Goal: Task Accomplishment & Management: Use online tool/utility

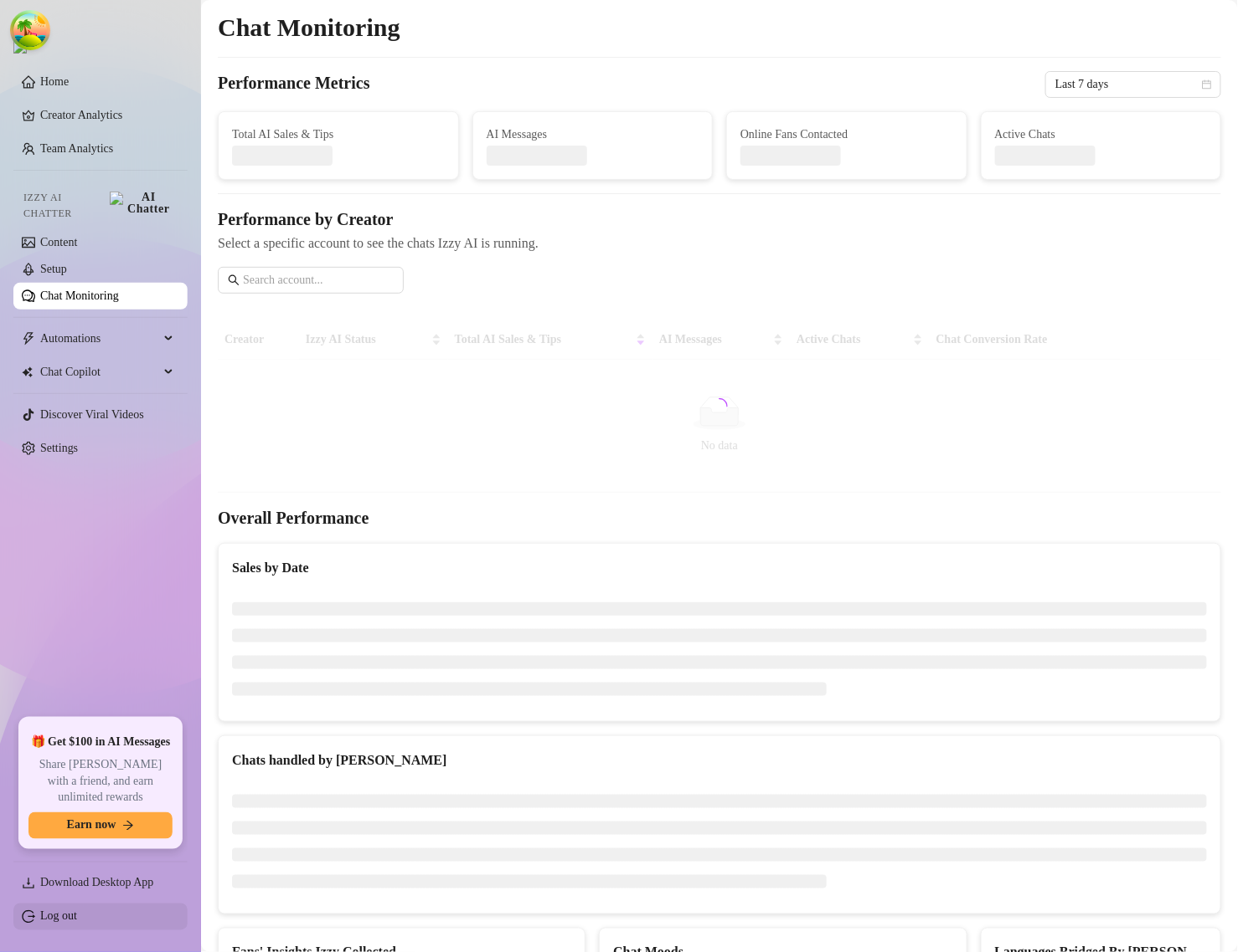
click at [64, 921] on link "Log out" at bounding box center [59, 917] width 37 height 13
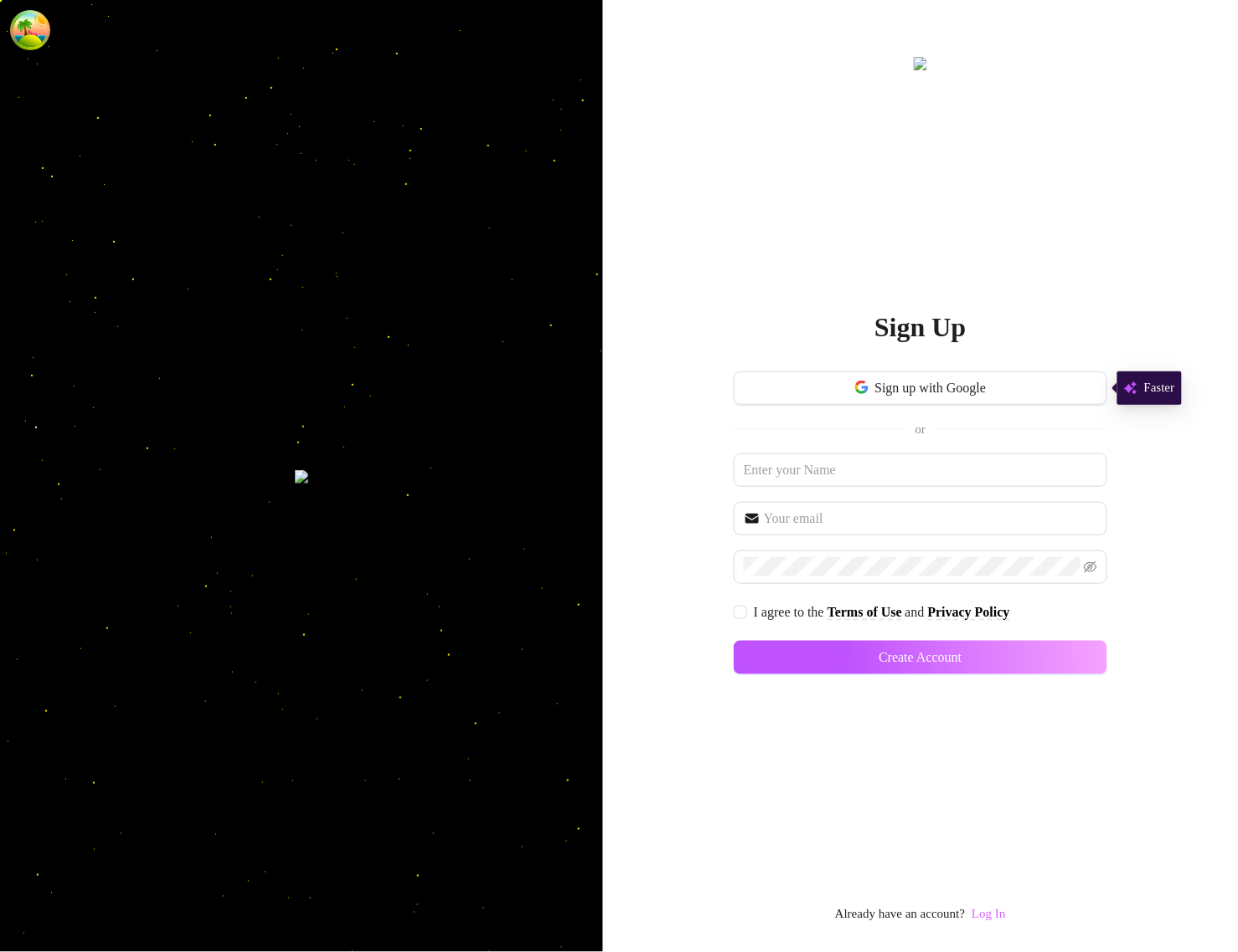
click at [1005, 908] on link "Log In" at bounding box center [987, 914] width 33 height 14
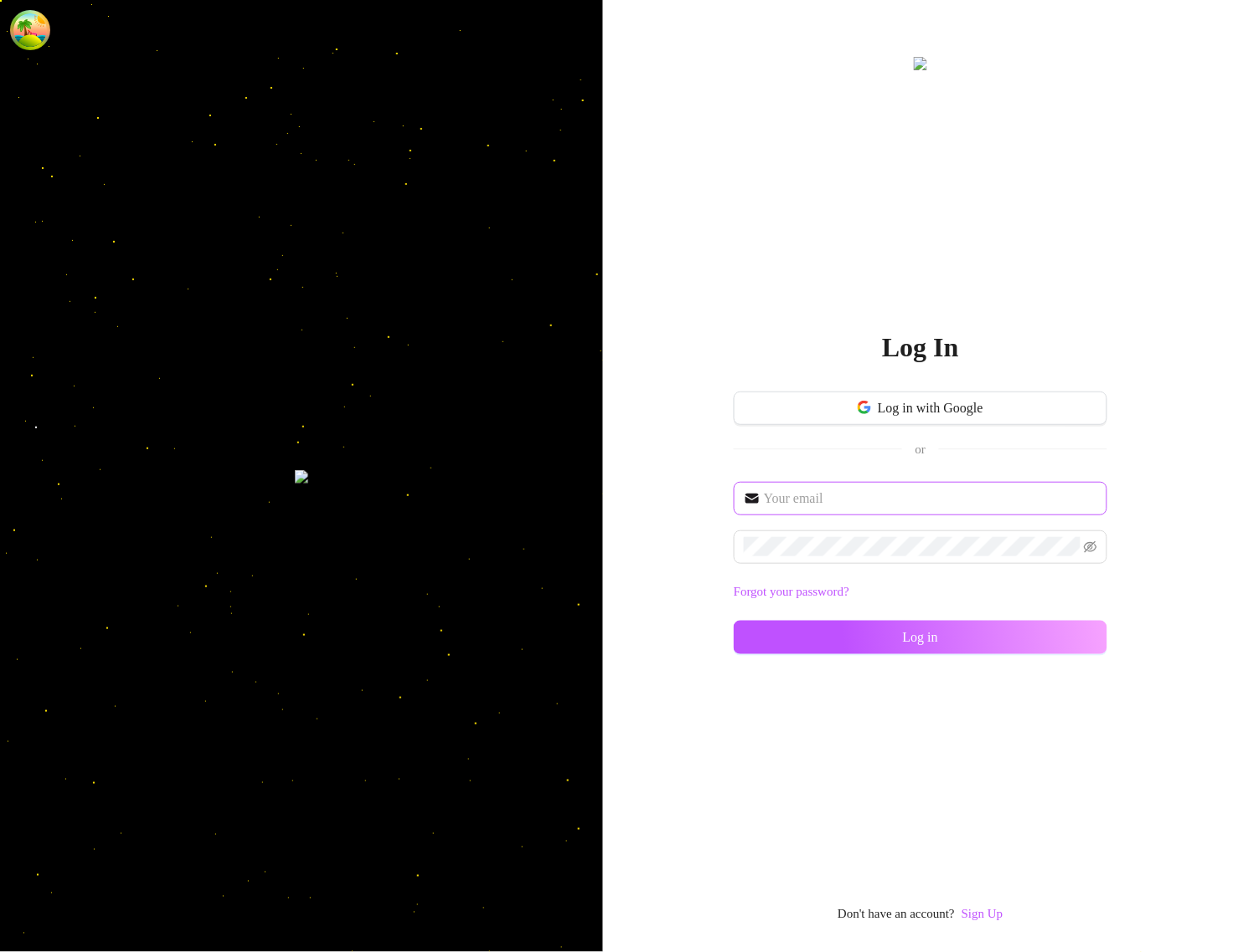
click at [847, 508] on span at bounding box center [919, 499] width 373 height 33
click at [847, 500] on input "text" at bounding box center [930, 499] width 333 height 20
type input "im@supercreator.app"
click at [843, 557] on span at bounding box center [919, 547] width 373 height 33
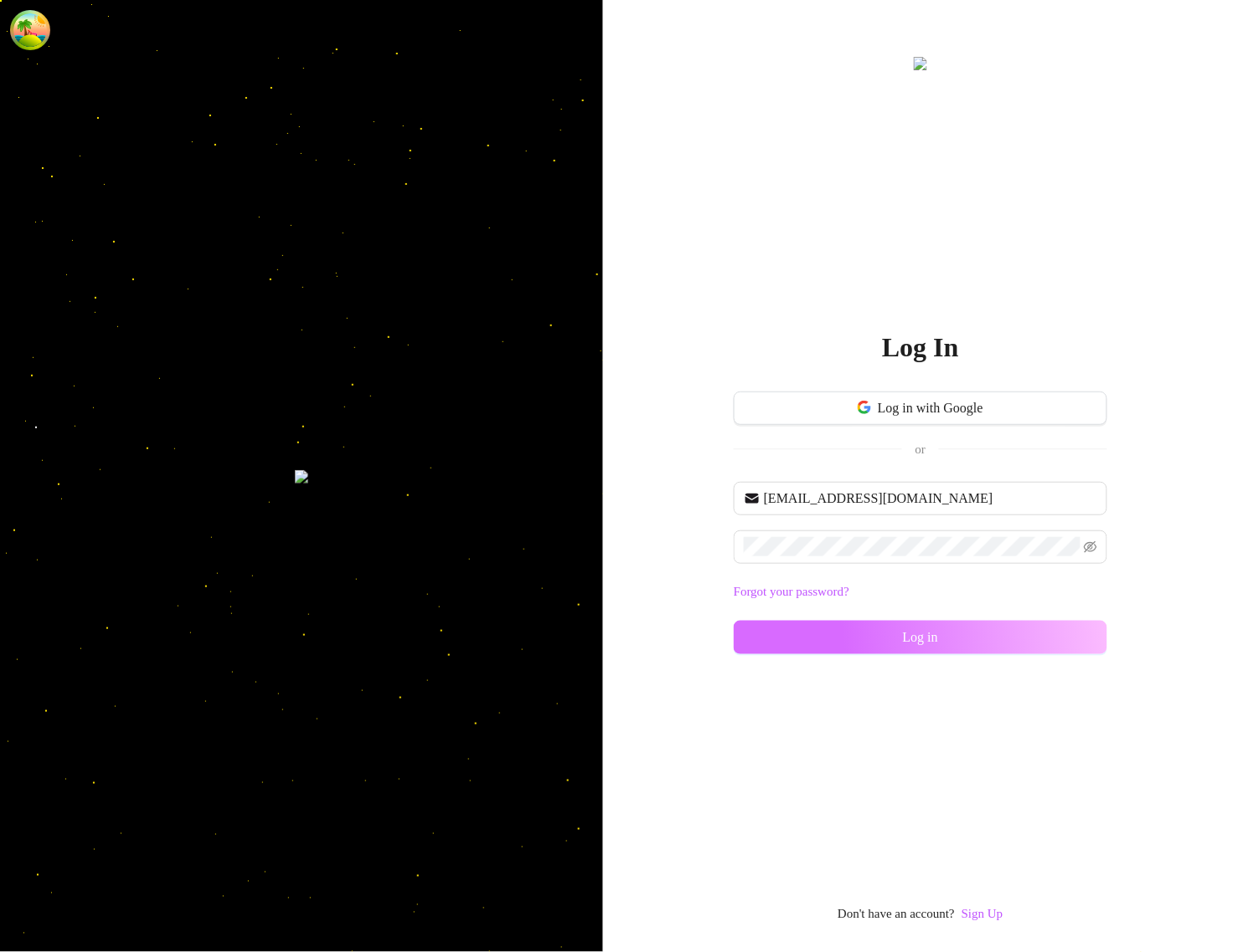
click at [882, 637] on button "Log in" at bounding box center [919, 637] width 373 height 33
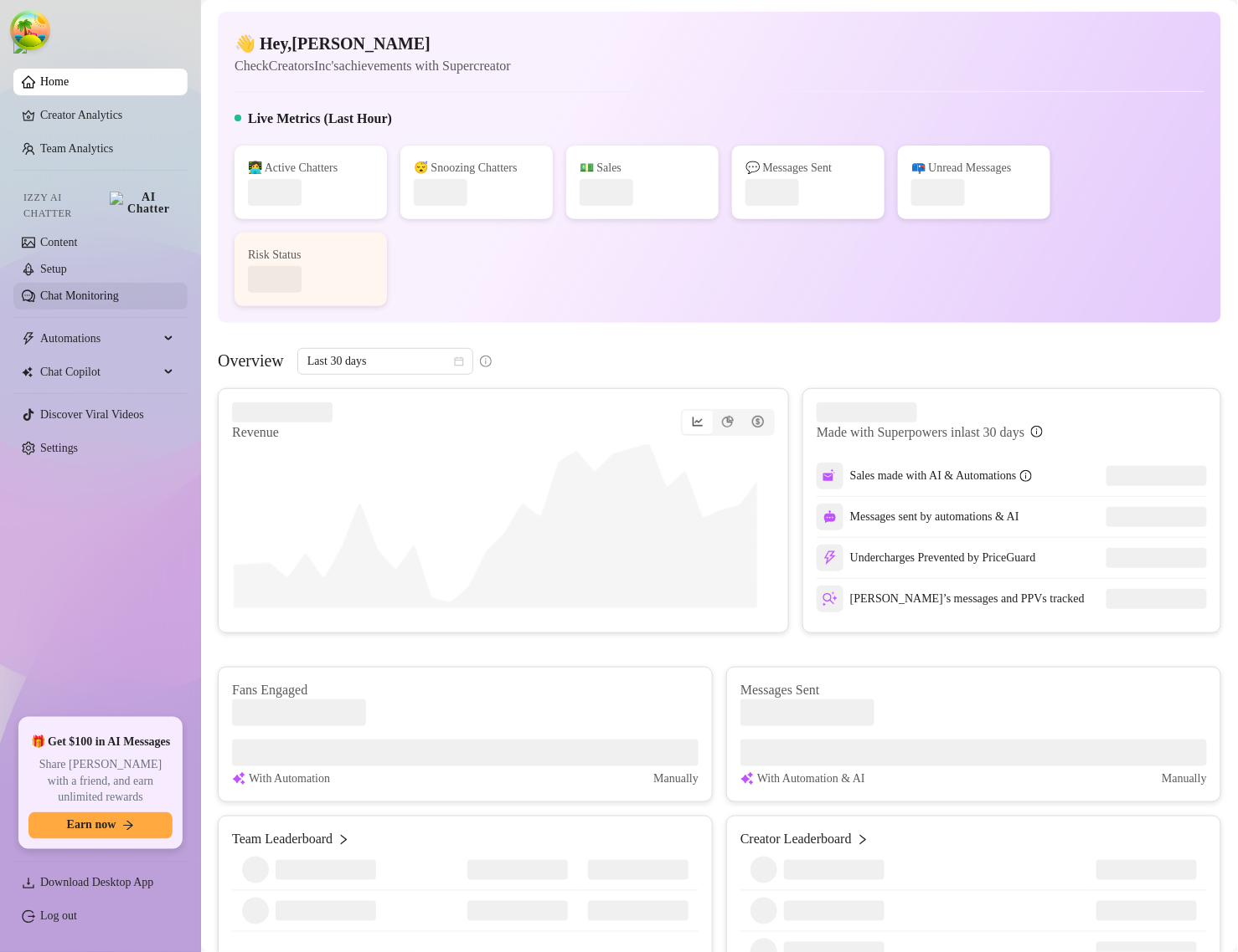
click at [87, 290] on link "Chat Monitoring" at bounding box center [79, 296] width 78 height 13
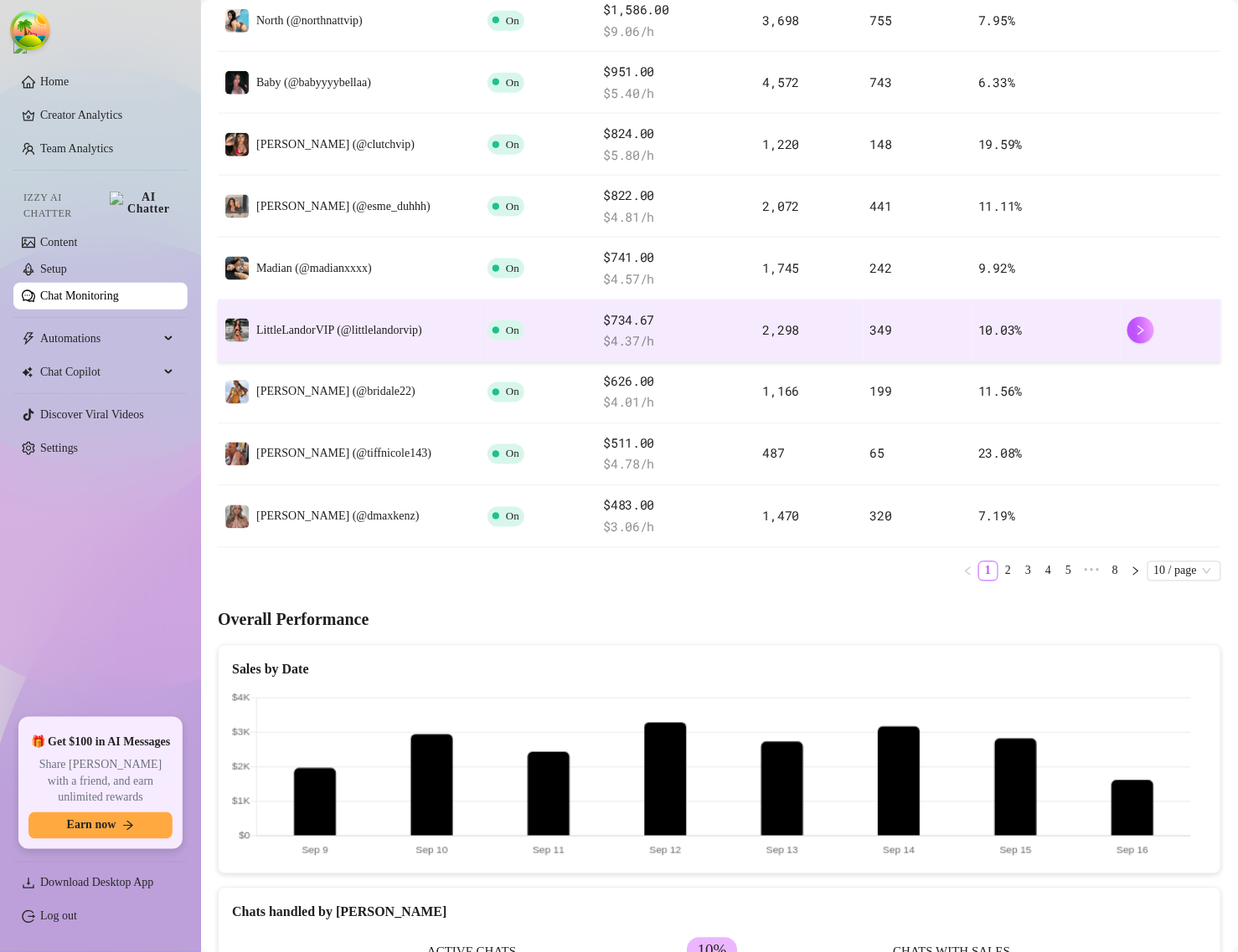
scroll to position [105, 0]
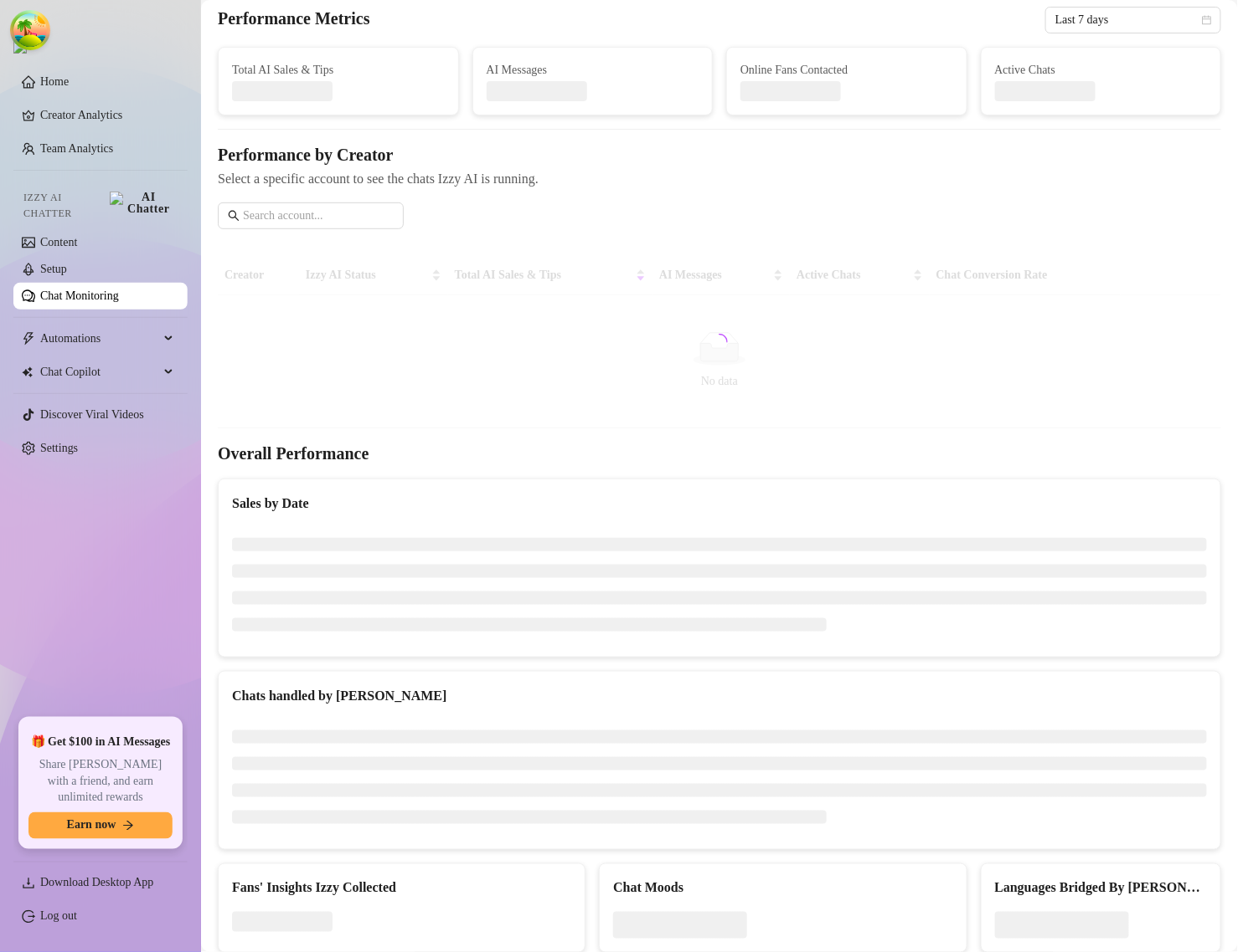
scroll to position [117, 0]
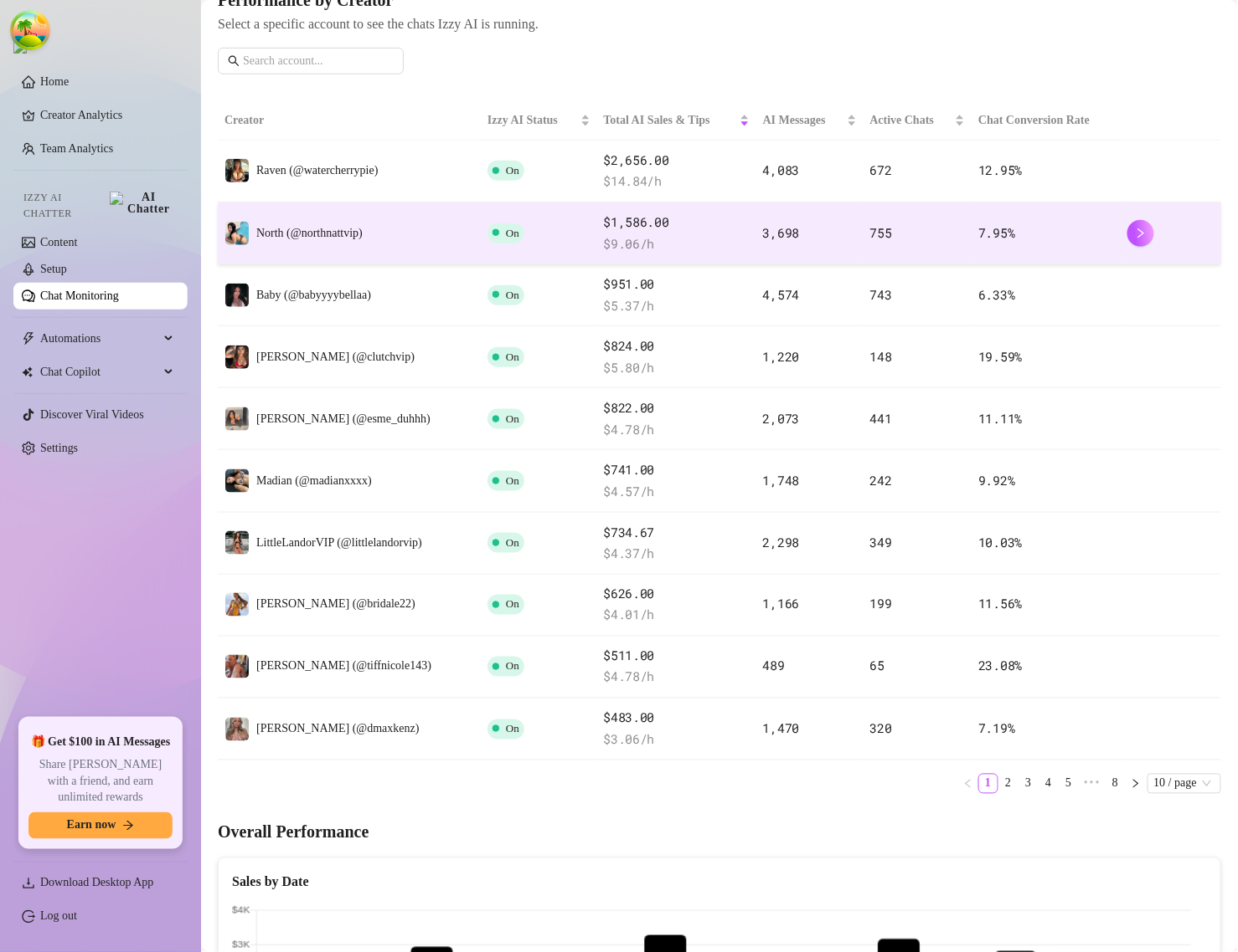
scroll to position [523, 0]
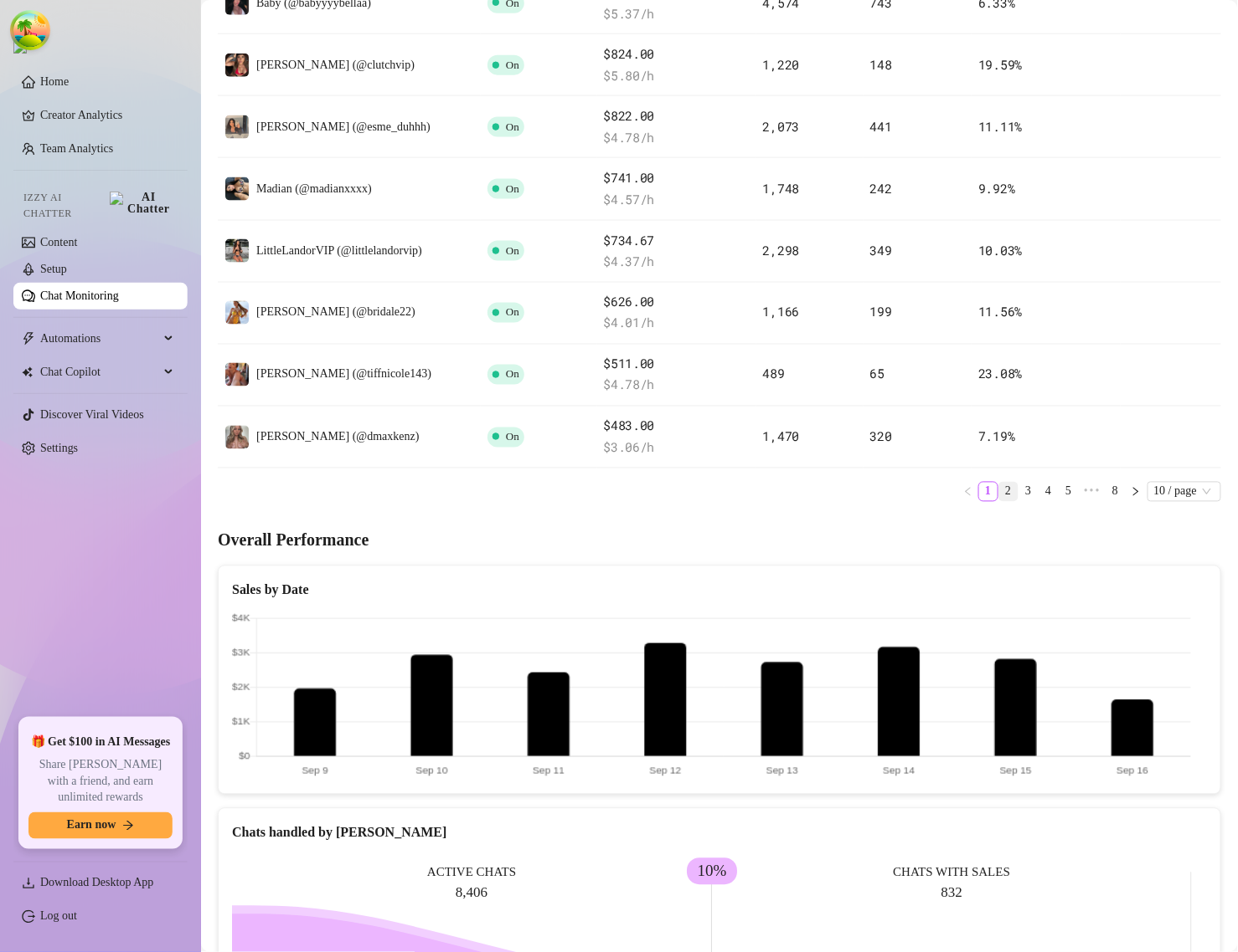
click at [999, 490] on link "2" at bounding box center [1008, 492] width 18 height 18
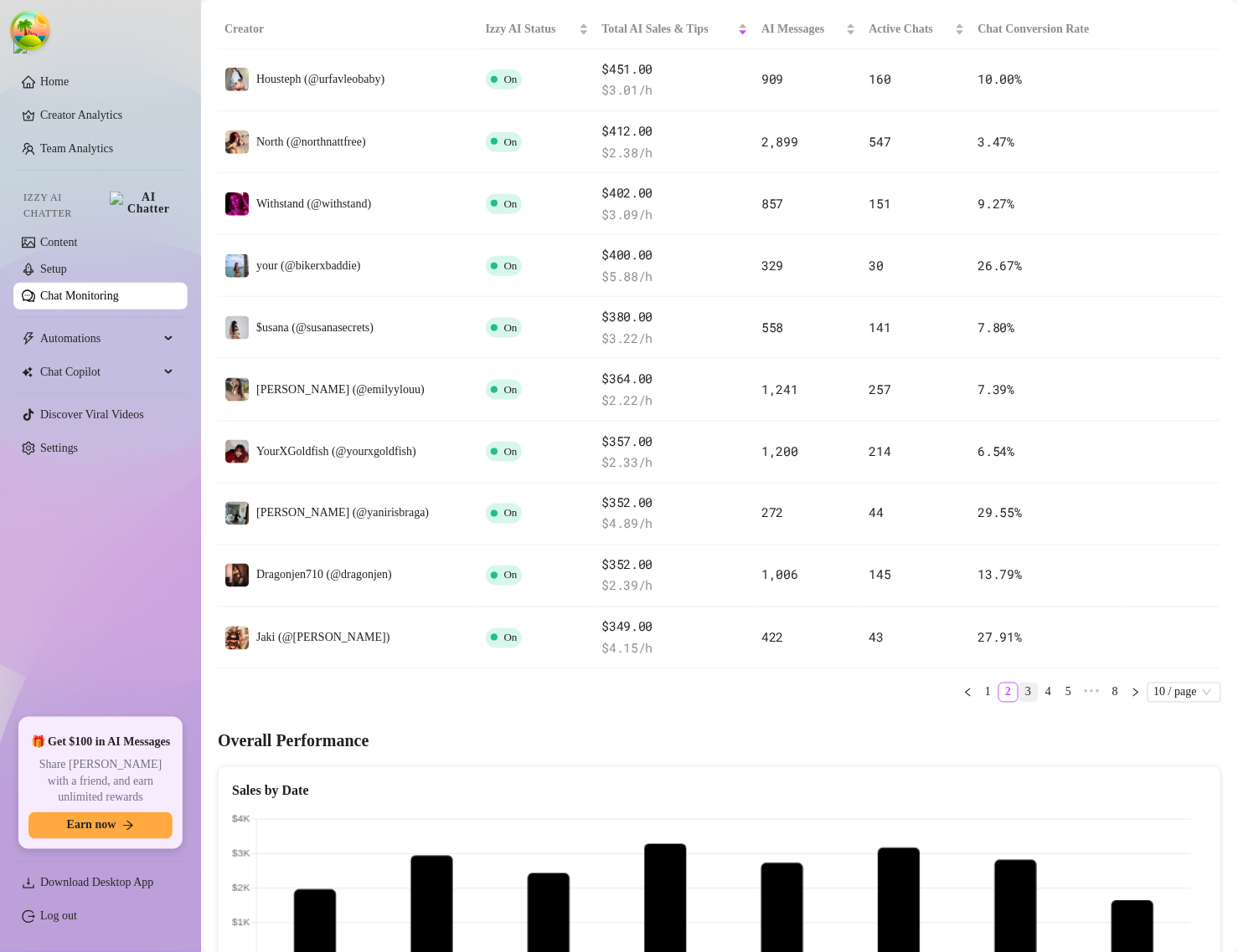
scroll to position [314, 0]
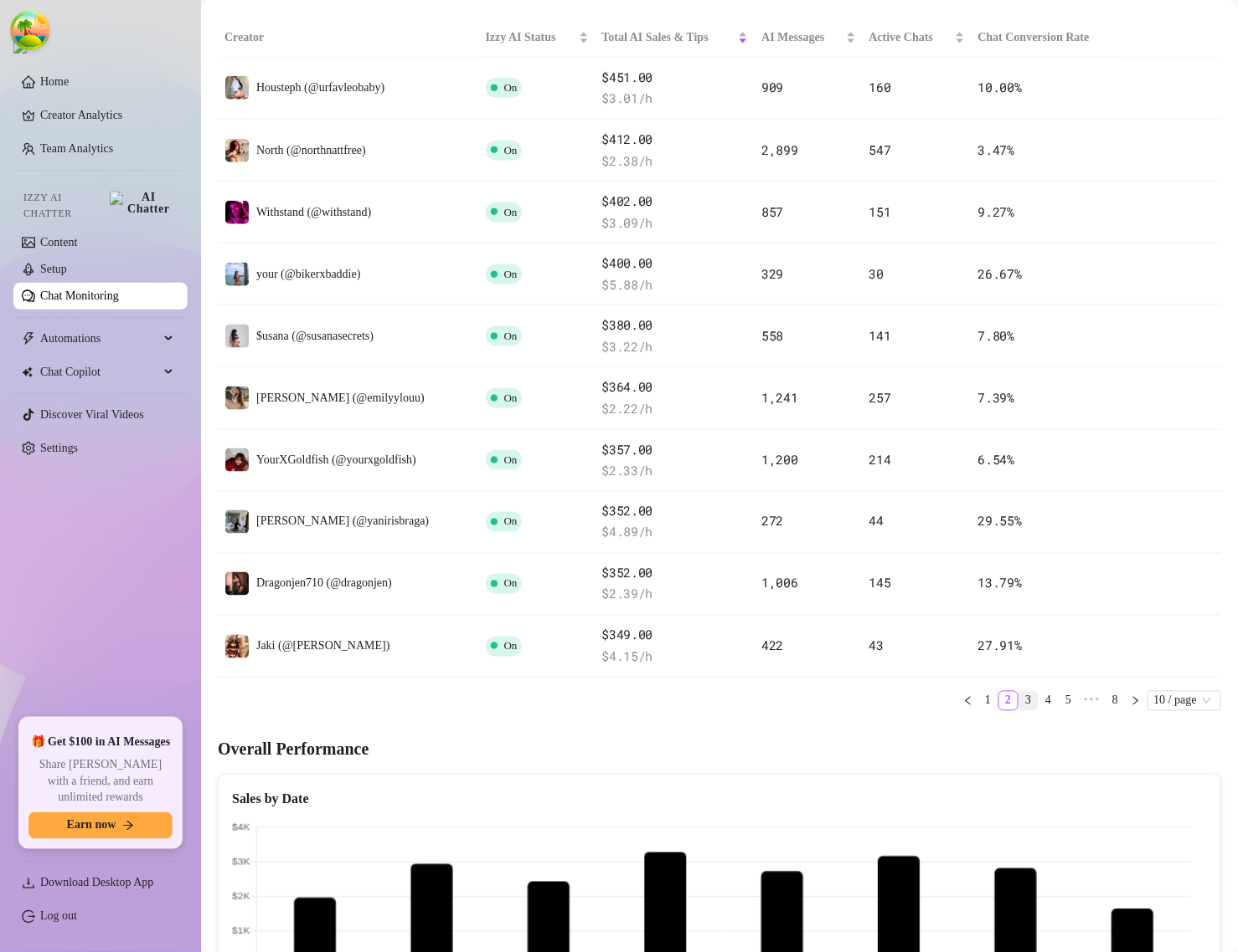
click at [1019, 702] on link "3" at bounding box center [1028, 702] width 18 height 18
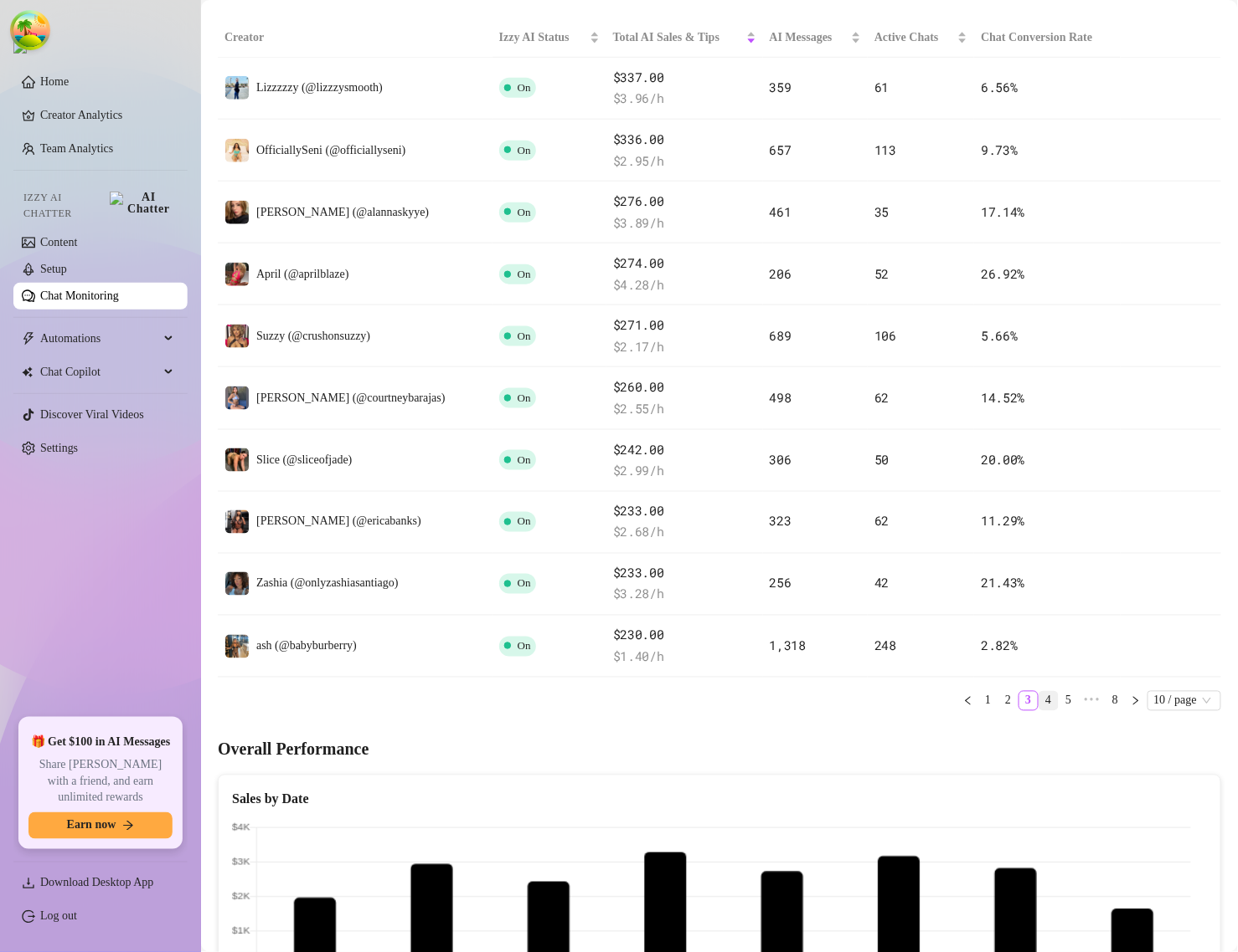
click at [1039, 707] on link "4" at bounding box center [1048, 702] width 18 height 18
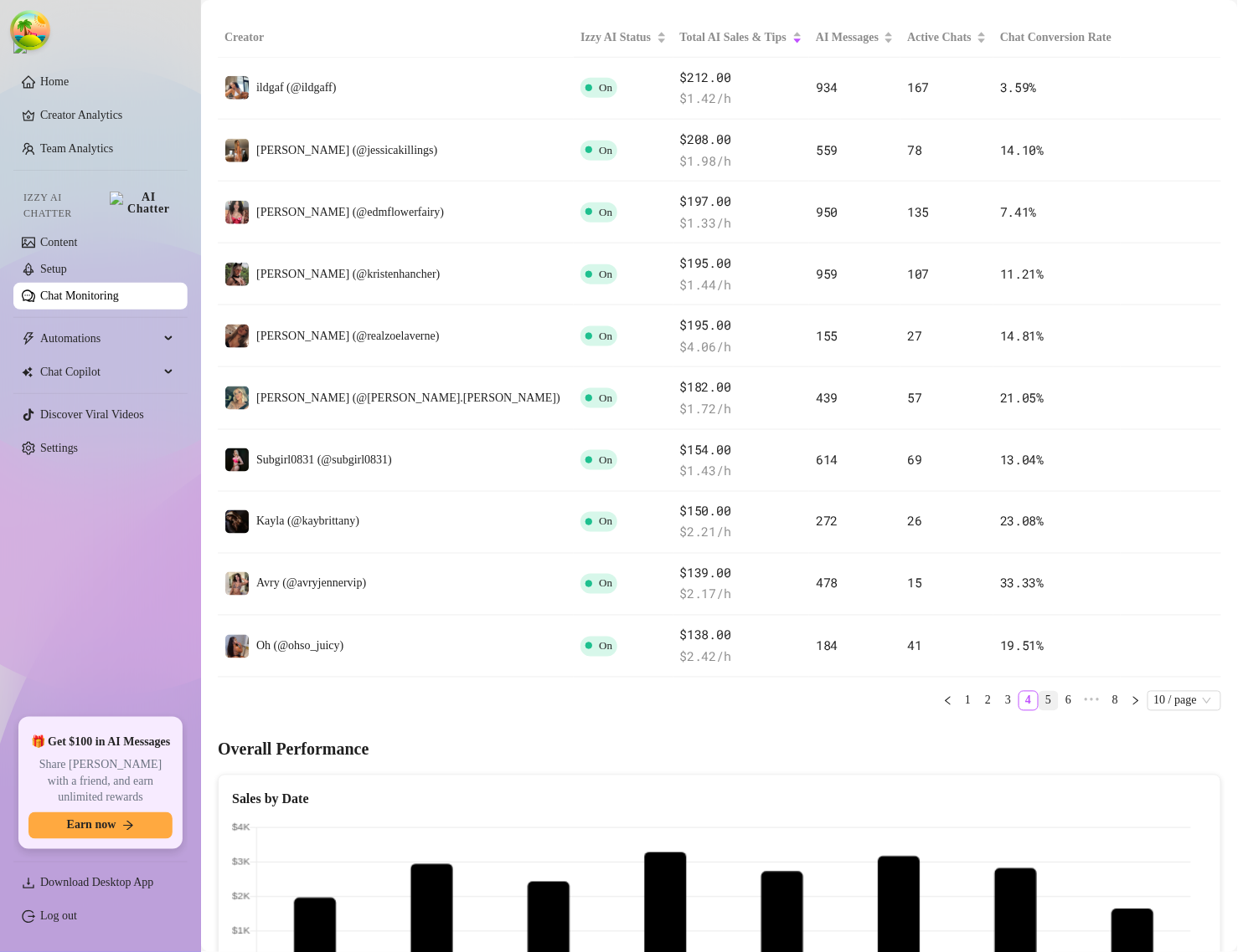
click at [1039, 707] on link "5" at bounding box center [1048, 702] width 18 height 18
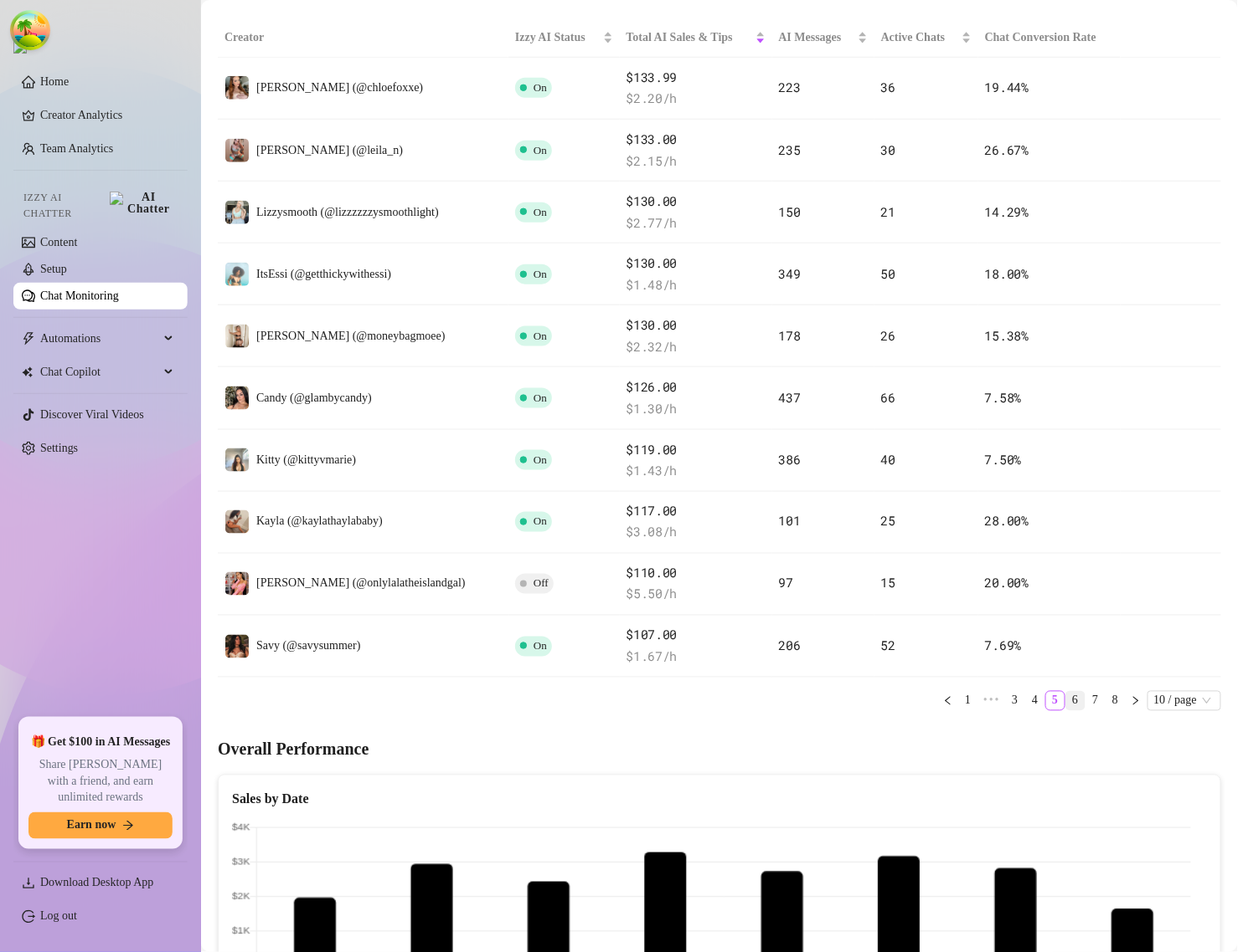
click at [1066, 707] on link "6" at bounding box center [1075, 702] width 18 height 18
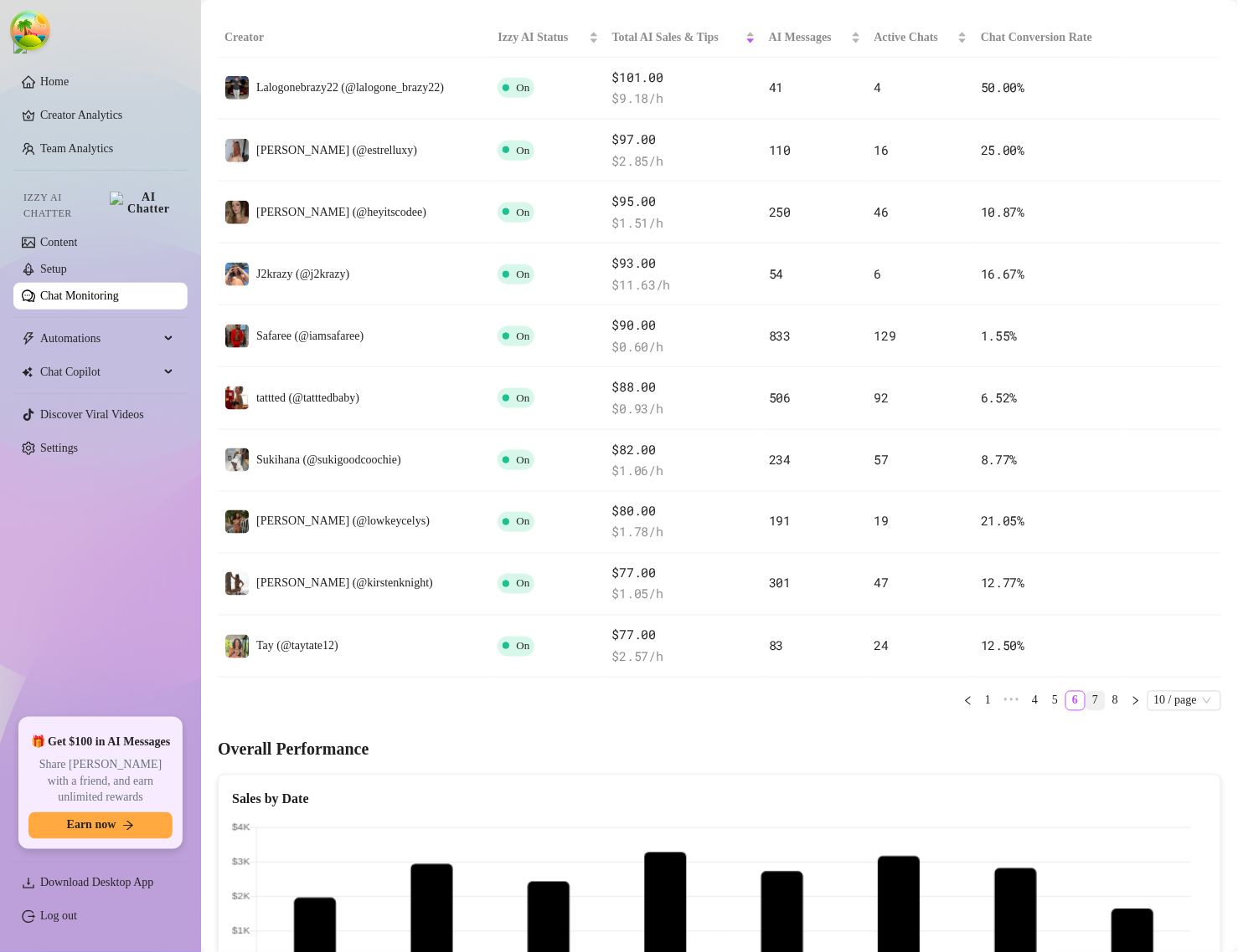
click at [1086, 699] on link "7" at bounding box center [1095, 702] width 18 height 18
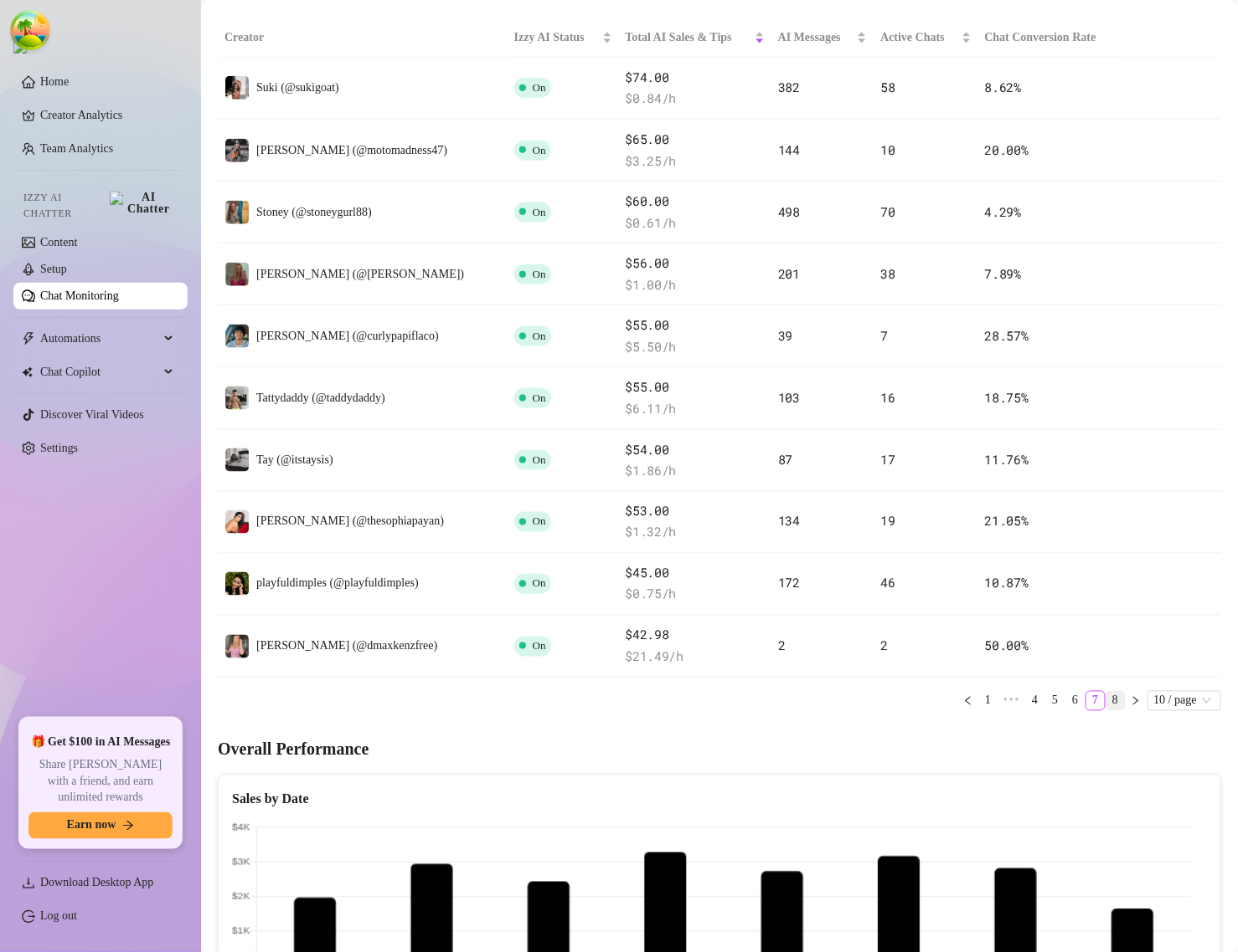
click at [1106, 703] on link "8" at bounding box center [1115, 702] width 18 height 18
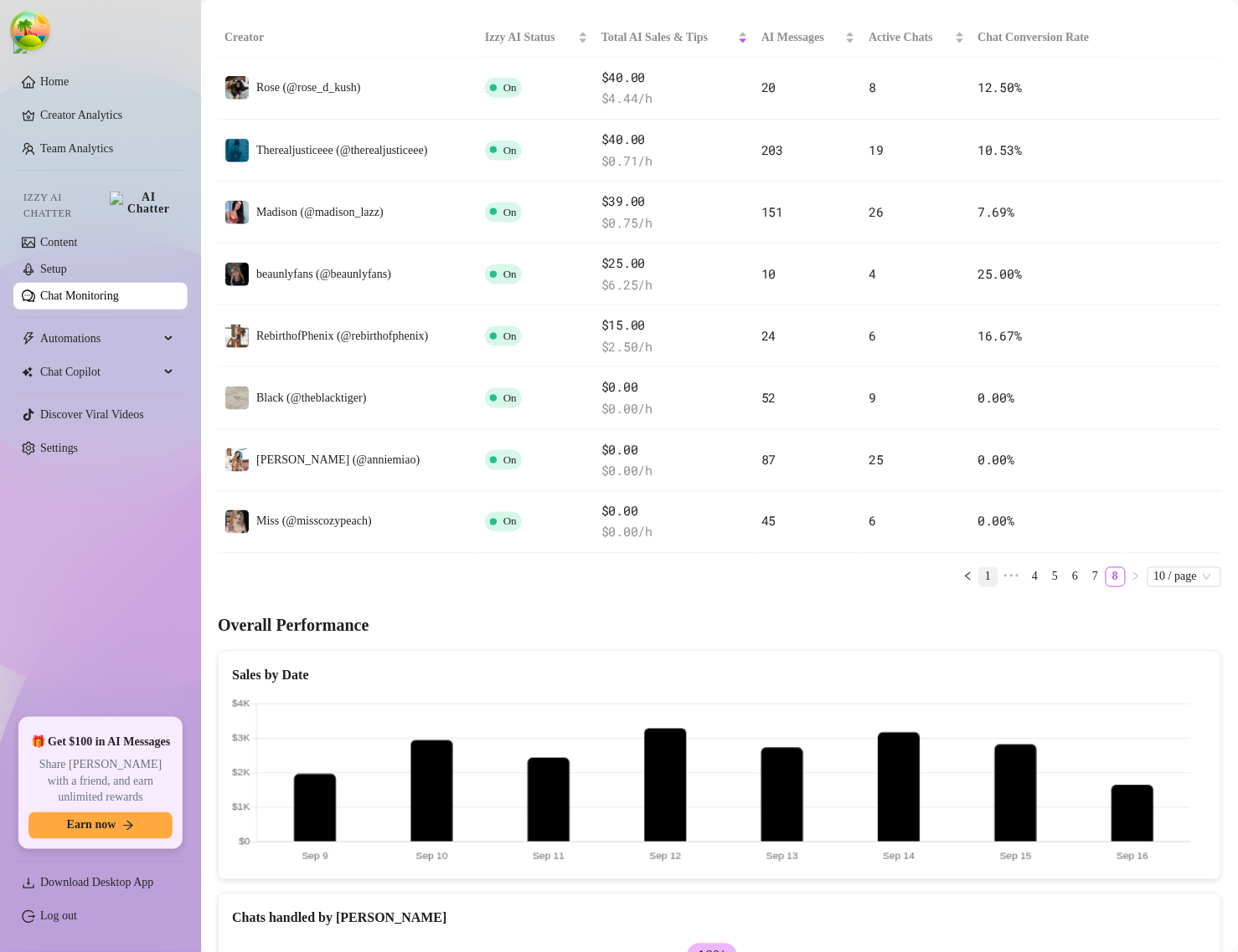
click at [979, 580] on link "1" at bounding box center [988, 577] width 18 height 18
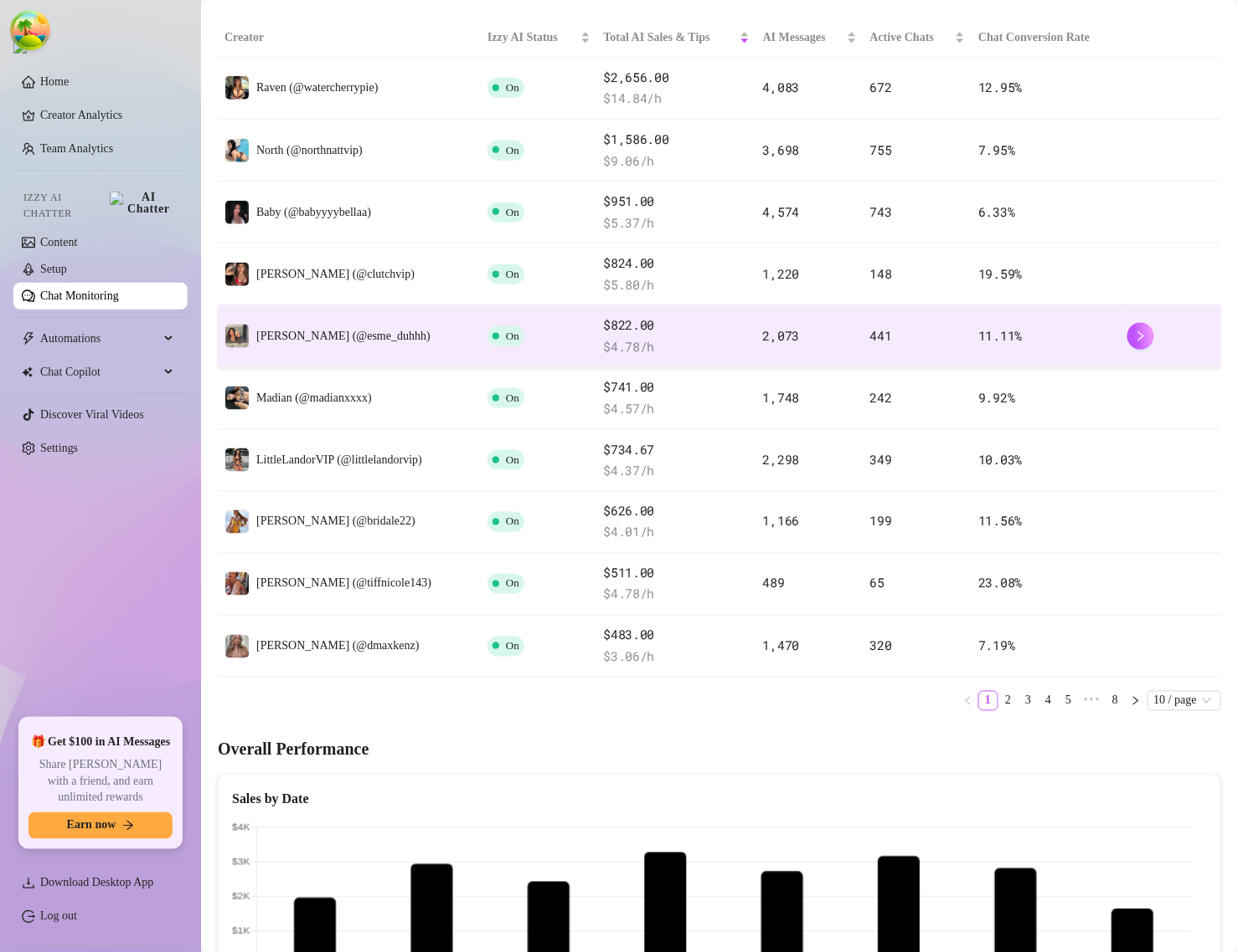
click at [410, 339] on td "[PERSON_NAME] (@esme_duhhh)" at bounding box center [348, 336] width 263 height 62
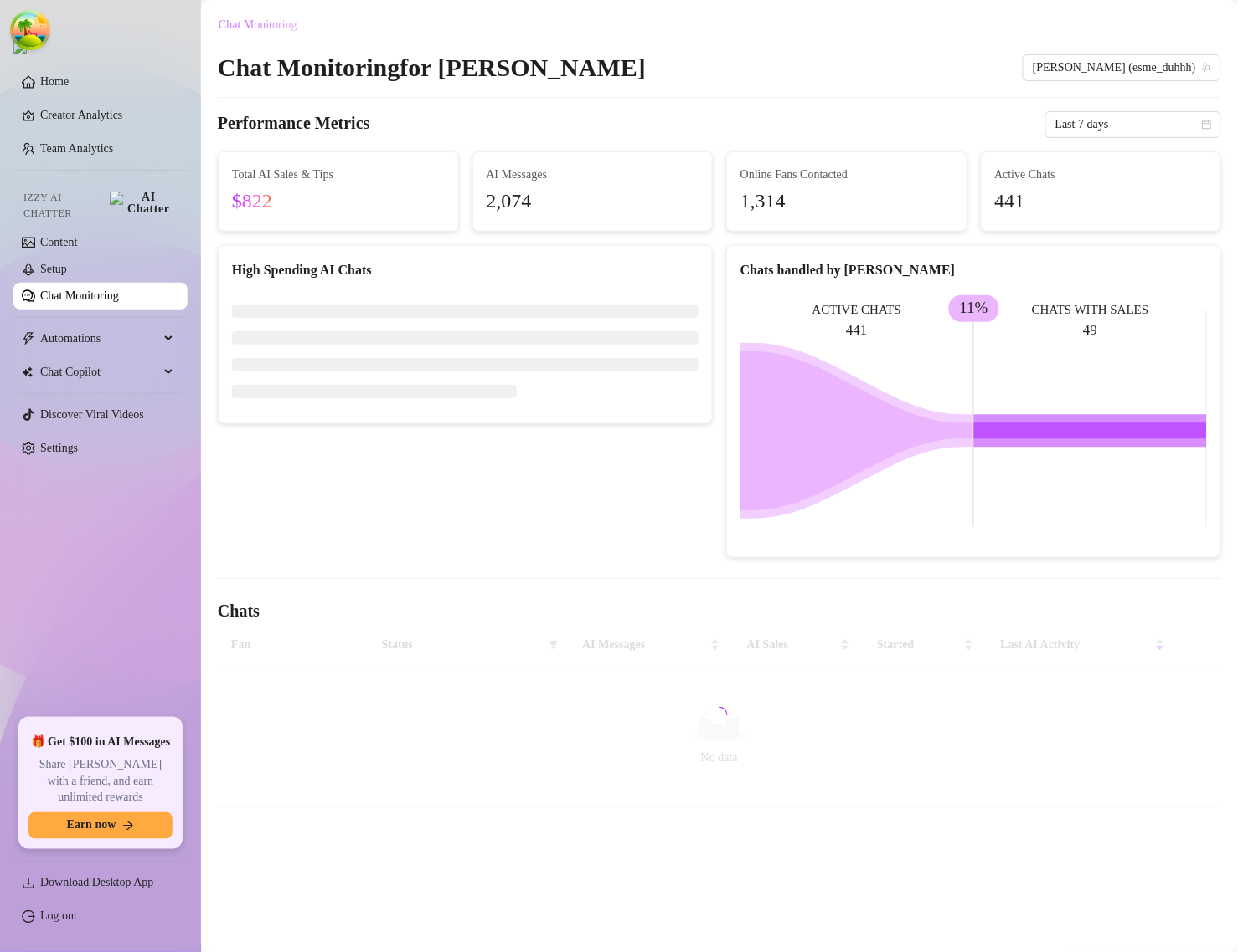
click at [237, 21] on span "Chat Monitoring" at bounding box center [257, 25] width 78 height 14
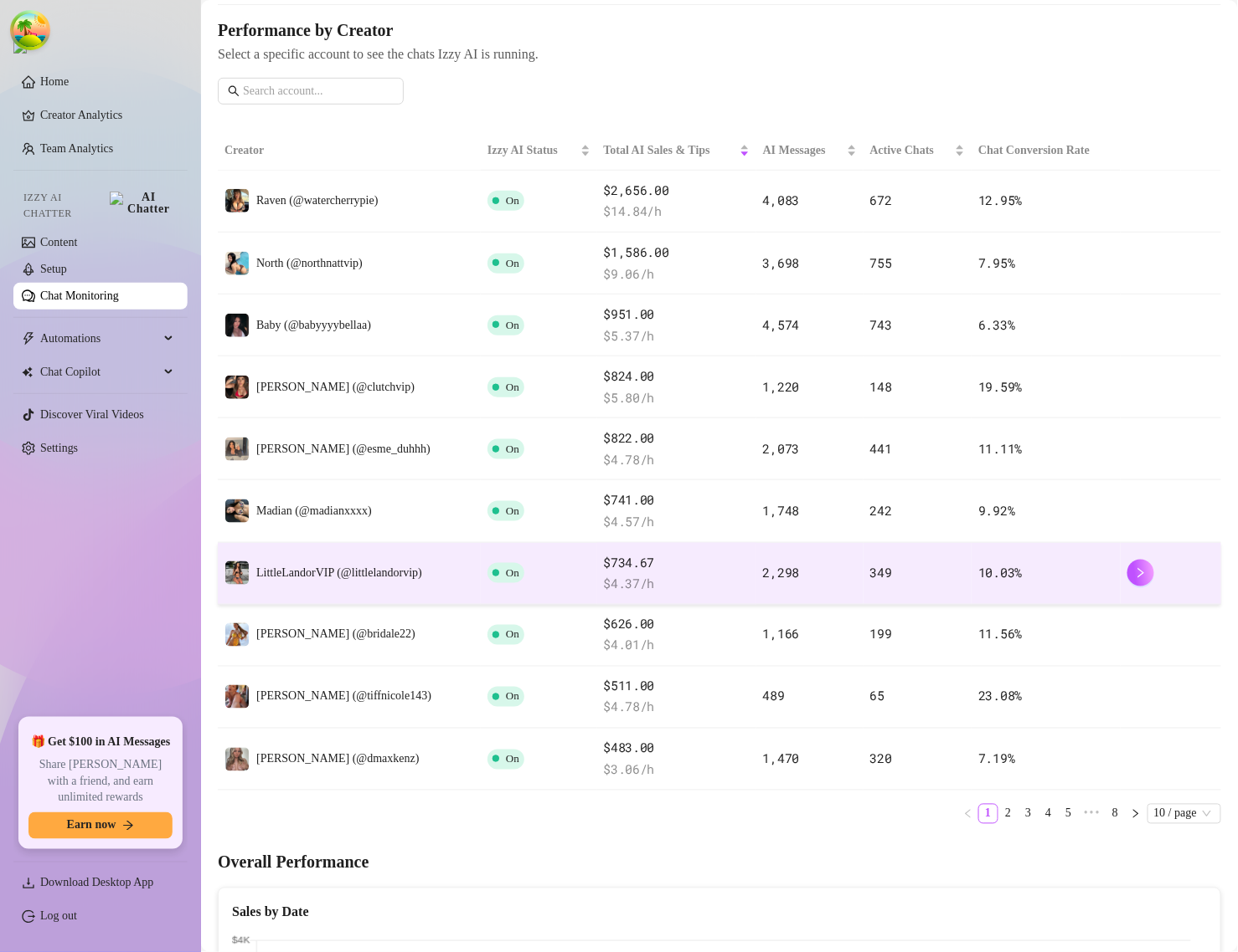
scroll to position [209, 0]
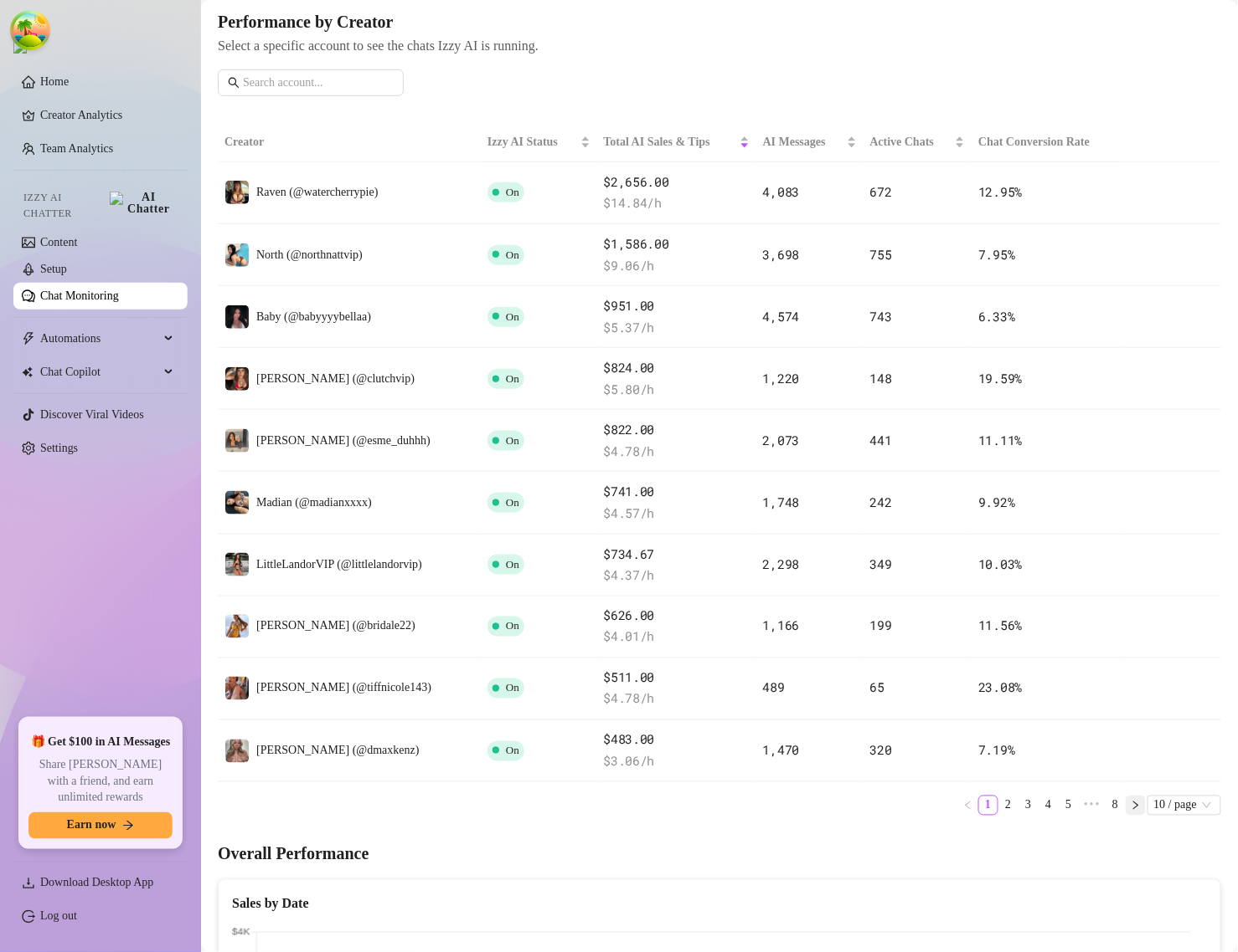
click at [1130, 809] on icon "right" at bounding box center [1135, 806] width 10 height 10
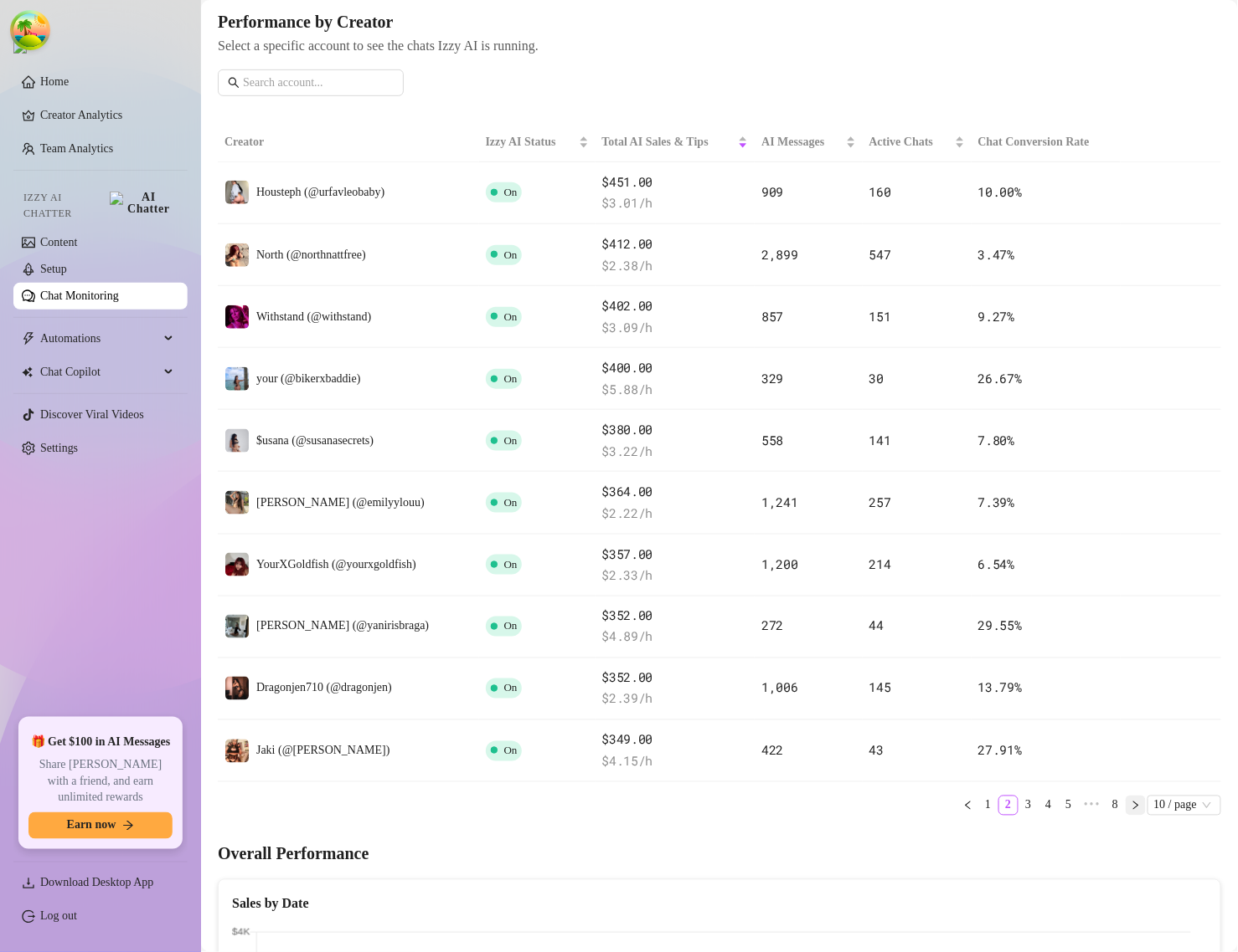
click at [1130, 810] on icon "right" at bounding box center [1135, 806] width 10 height 10
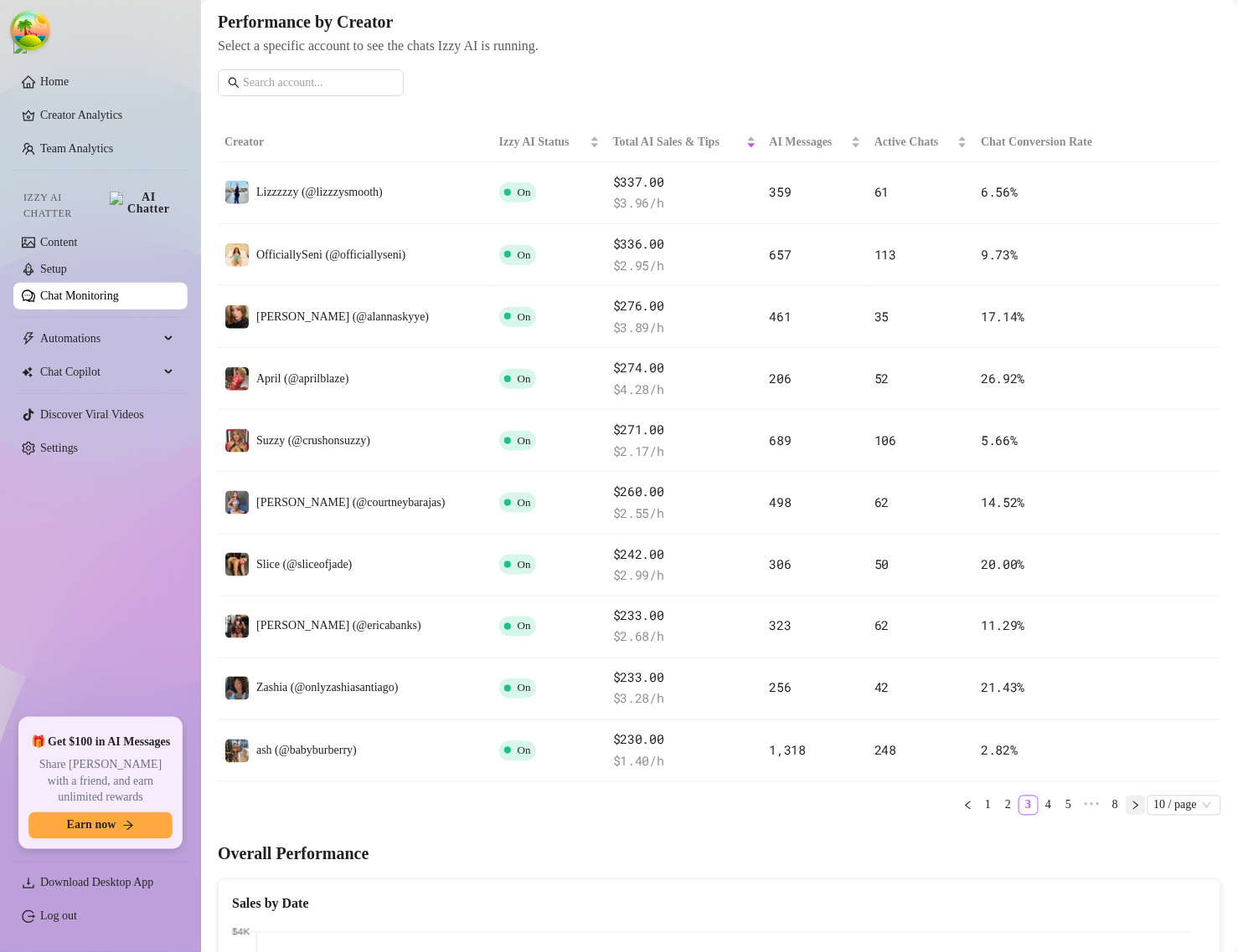
click at [1130, 810] on icon "right" at bounding box center [1135, 806] width 10 height 10
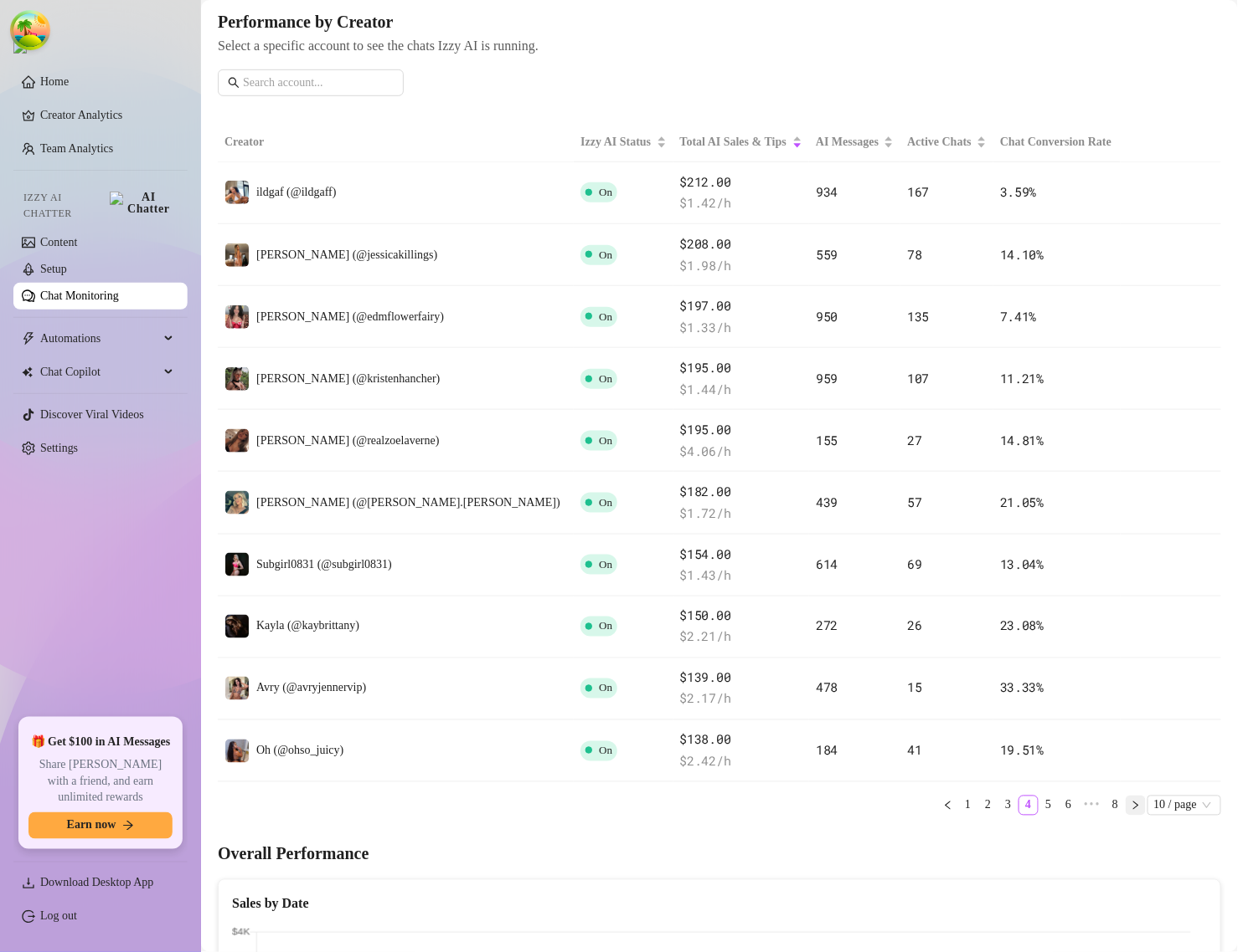
click at [1130, 810] on icon "right" at bounding box center [1135, 806] width 10 height 10
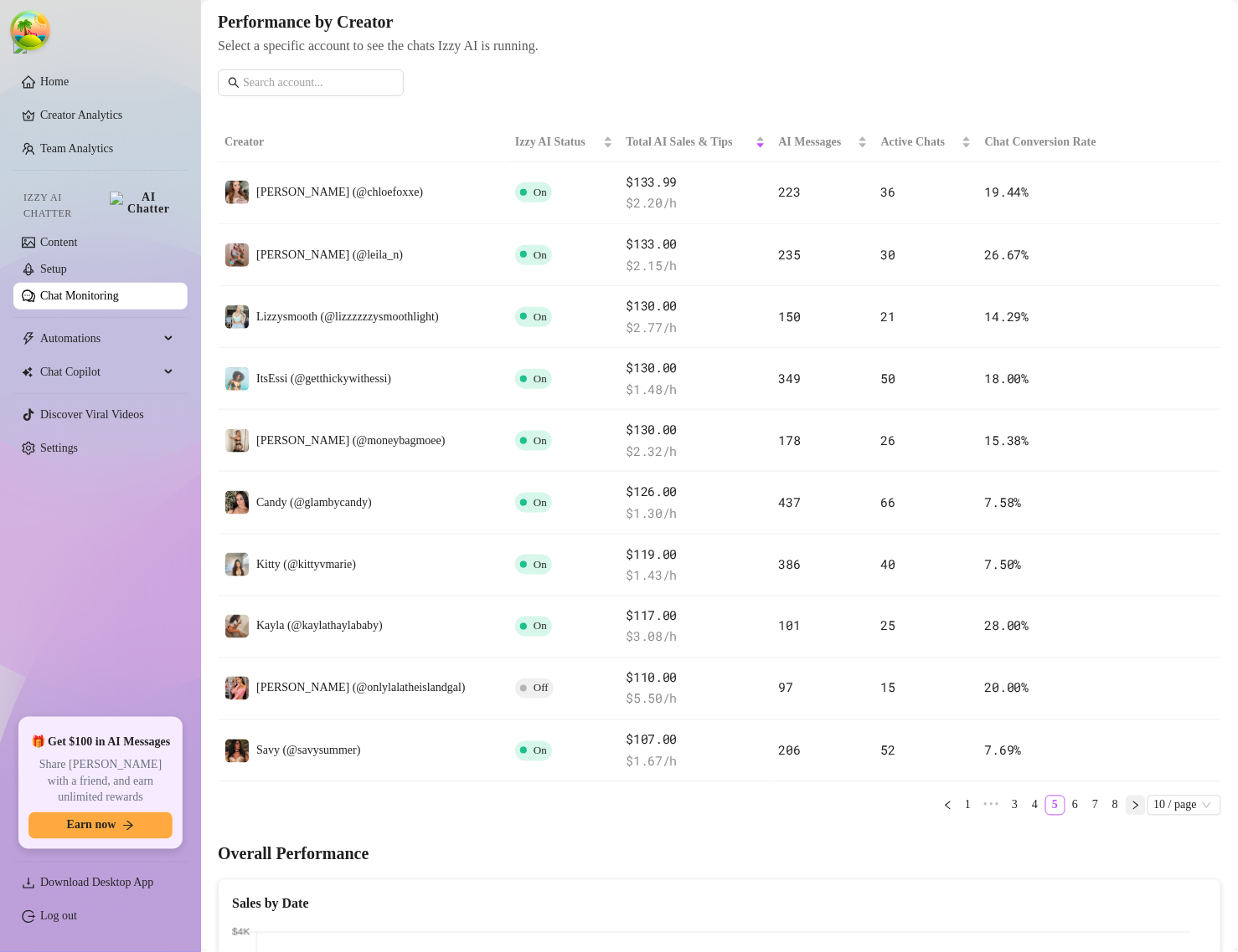
click at [1130, 810] on icon "right" at bounding box center [1135, 806] width 10 height 10
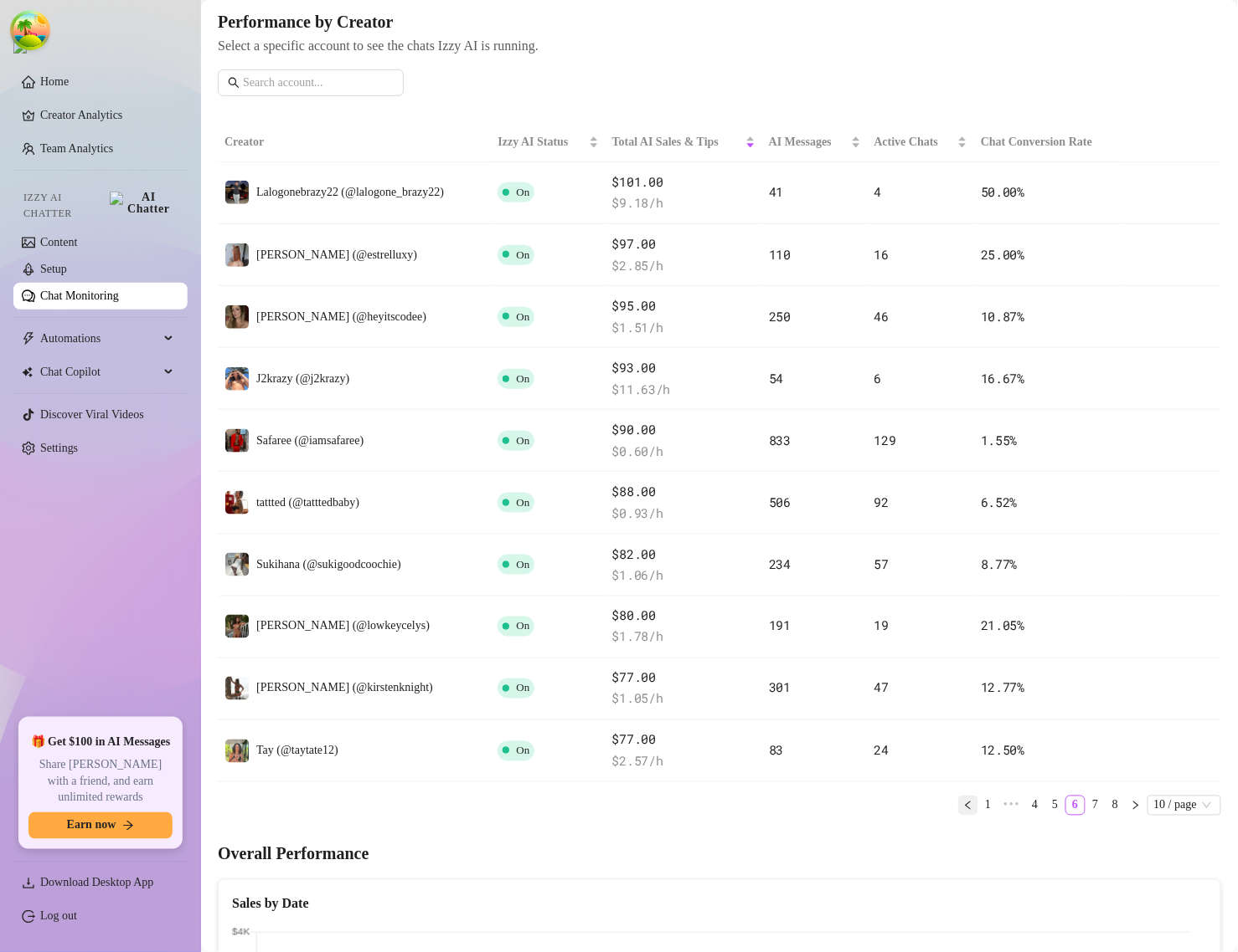
click at [958, 806] on button "button" at bounding box center [968, 806] width 20 height 20
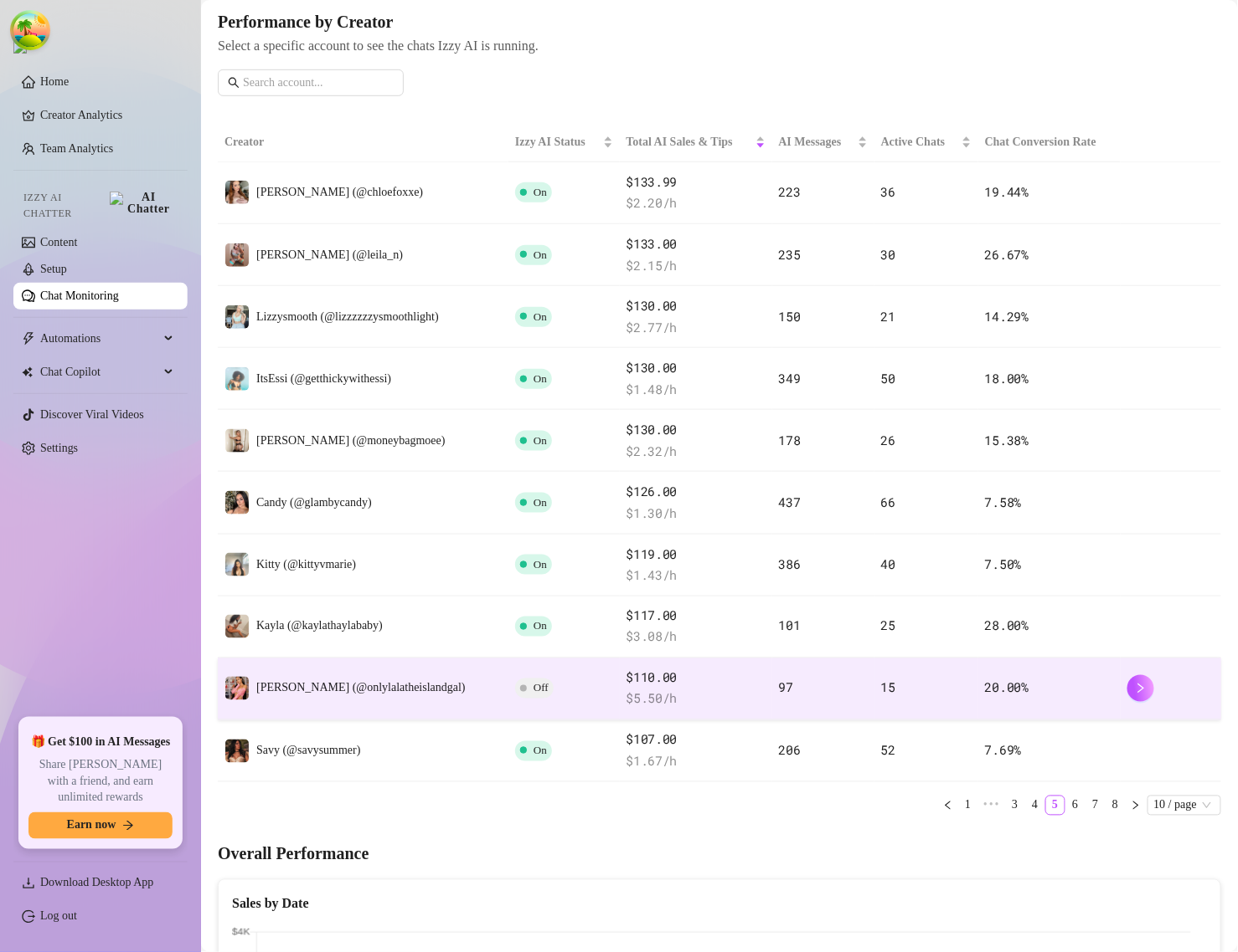
click at [533, 692] on span "Off" at bounding box center [541, 689] width 15 height 13
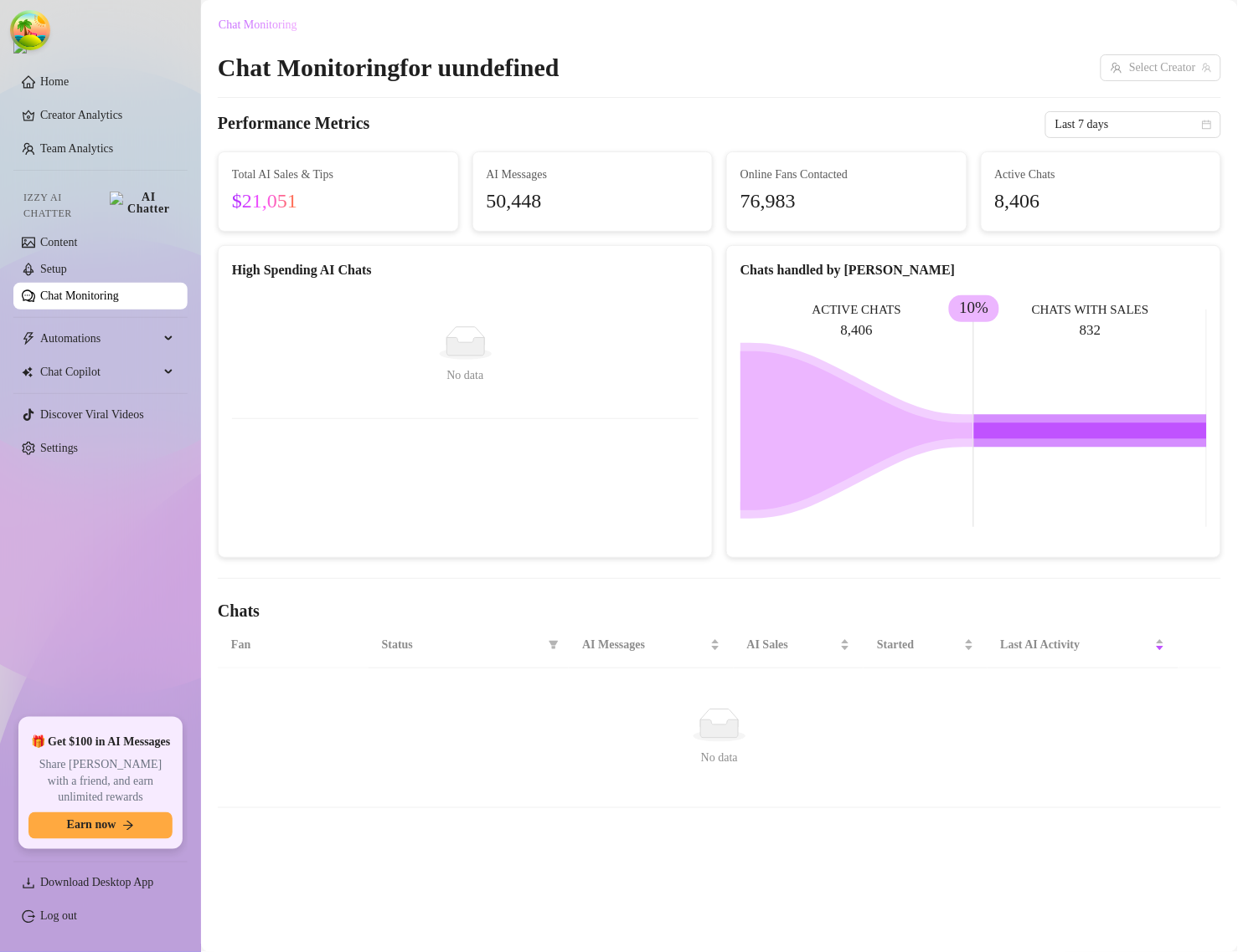
click at [286, 23] on span "Chat Monitoring" at bounding box center [257, 25] width 78 height 14
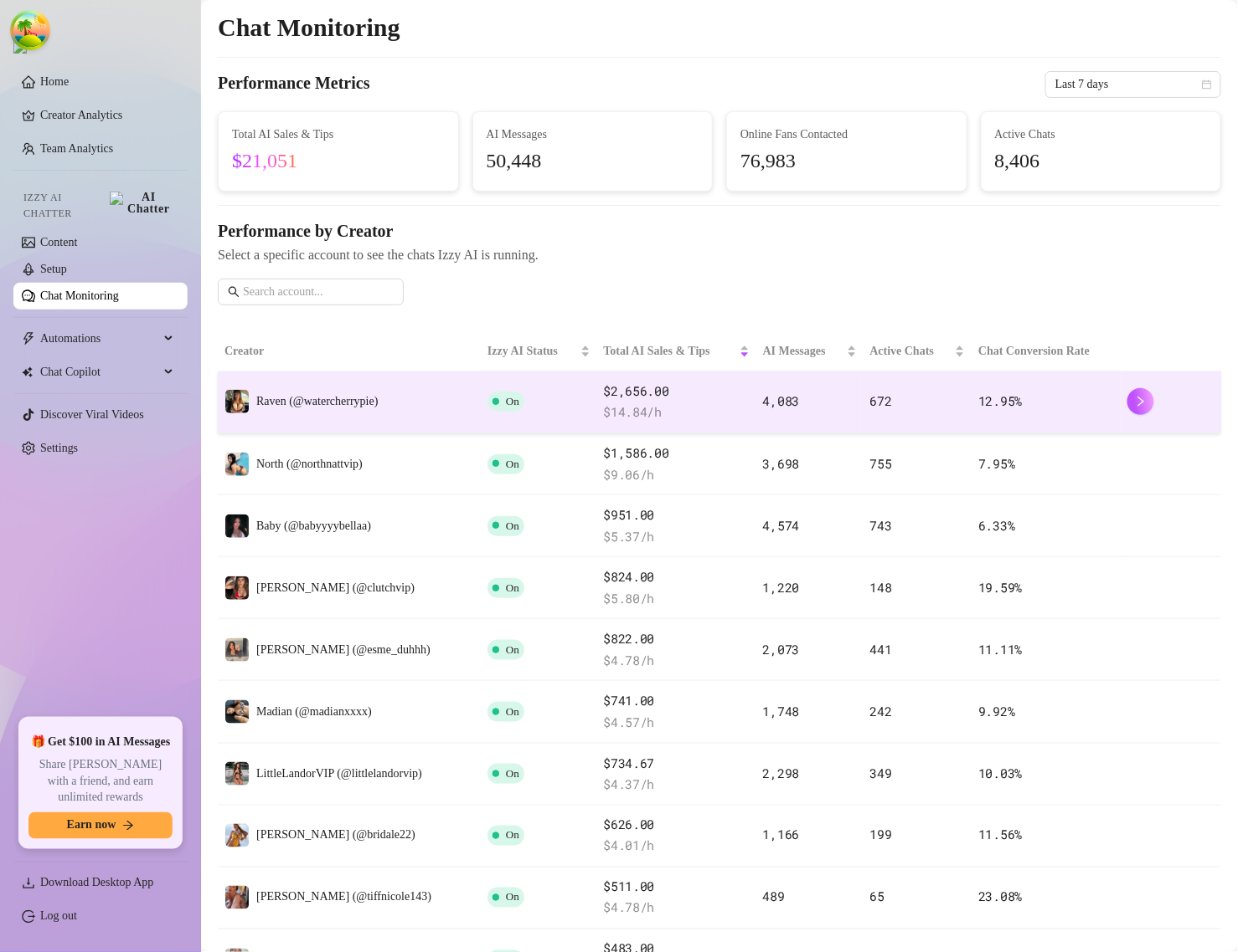
click at [391, 403] on td "Raven (@watercherrypie)" at bounding box center [348, 402] width 263 height 62
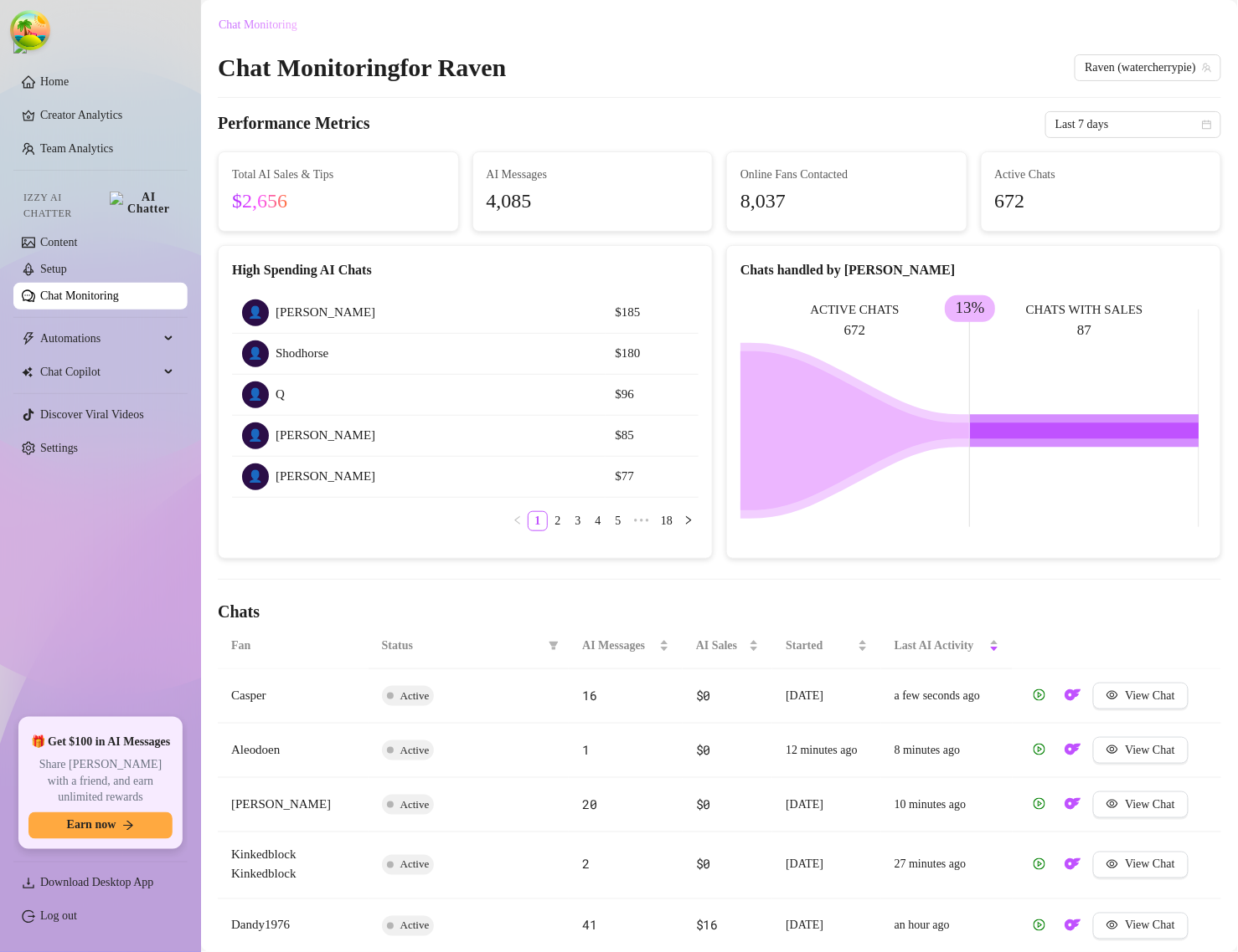
click at [283, 30] on span "Chat Monitoring" at bounding box center [257, 25] width 78 height 14
